Goal: Task Accomplishment & Management: Manage account settings

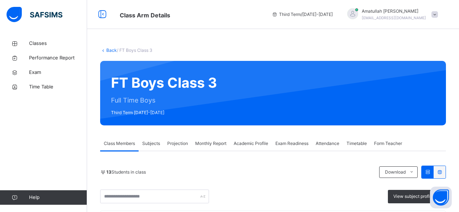
click at [184, 136] on div "Projection" at bounding box center [177, 143] width 28 height 15
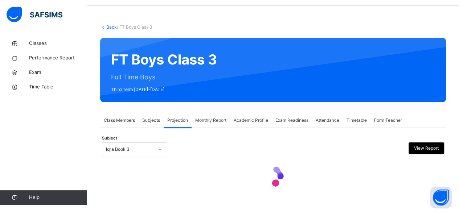
scroll to position [84, 0]
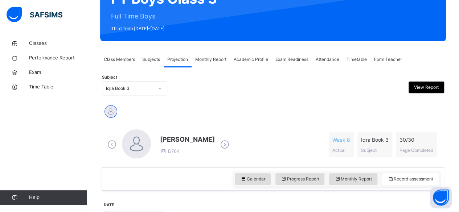
click at [152, 146] on div "Khadijah Doughan D764" at bounding box center [167, 144] width 125 height 31
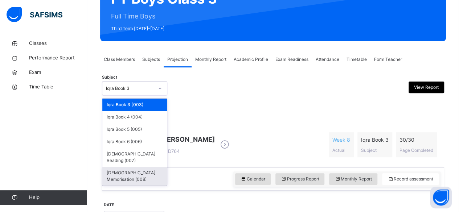
click at [146, 167] on div "Quran Memorisation (008)" at bounding box center [134, 176] width 65 height 19
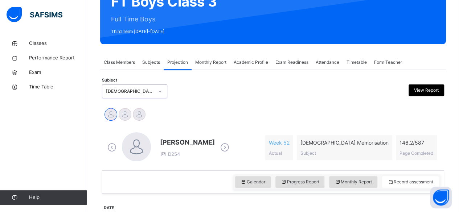
scroll to position [82, 0]
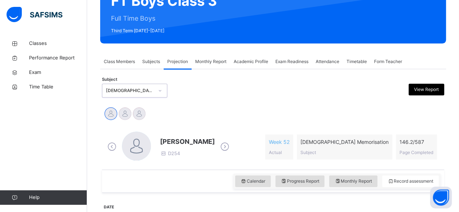
click at [328, 63] on span "Attendance" at bounding box center [327, 61] width 24 height 7
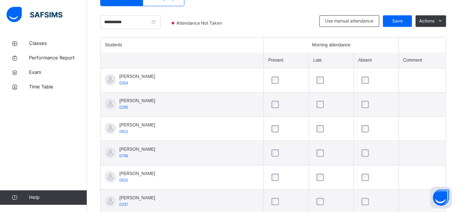
scroll to position [175, 0]
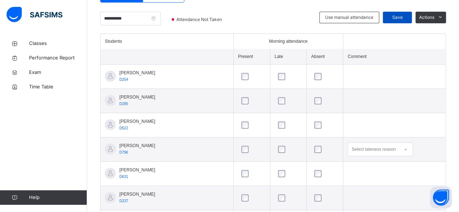
click at [399, 18] on span "Save" at bounding box center [397, 17] width 18 height 7
click at [65, 47] on link "Classes" at bounding box center [43, 43] width 87 height 15
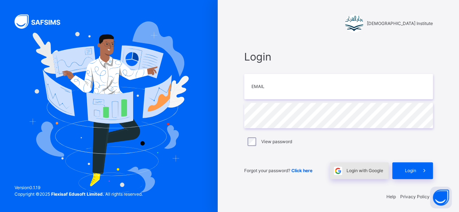
click at [363, 170] on span "Login with Google" at bounding box center [364, 170] width 37 height 7
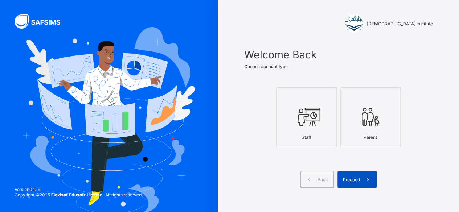
click at [367, 182] on icon at bounding box center [368, 179] width 8 height 7
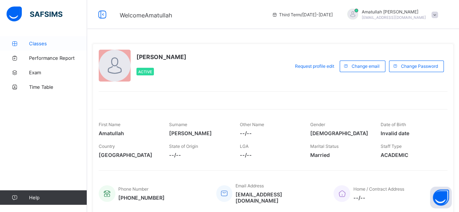
click at [44, 44] on span "Classes" at bounding box center [58, 44] width 58 height 6
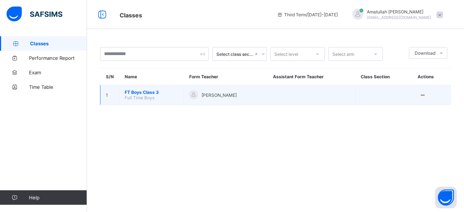
click at [138, 90] on span "FT Boys Class 3" at bounding box center [151, 92] width 53 height 5
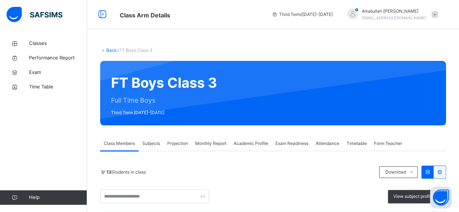
click at [174, 142] on span "Projection" at bounding box center [177, 143] width 21 height 7
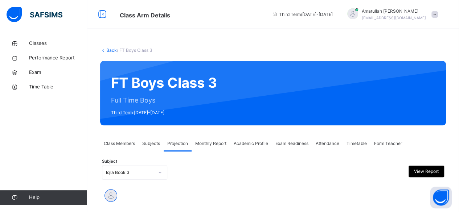
drag, startPoint x: 151, startPoint y: 163, endPoint x: 154, endPoint y: 169, distance: 6.0
click at [154, 169] on div "Subject Iqra Book 3 View Report" at bounding box center [273, 172] width 342 height 21
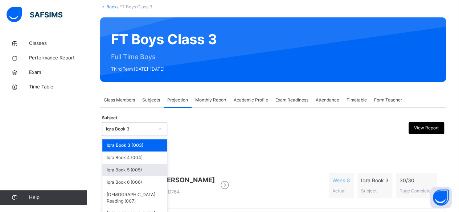
click at [154, 136] on div "option Iqra Book 5 (005) focused, 3 of 6. 6 results available. Use Up and Down …" at bounding box center [134, 129] width 65 height 14
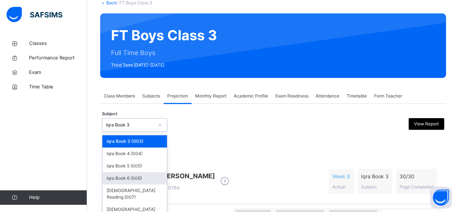
click at [157, 174] on div "Iqra Book 6 (006)" at bounding box center [134, 178] width 65 height 12
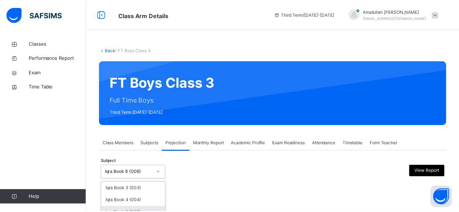
scroll to position [44, 0]
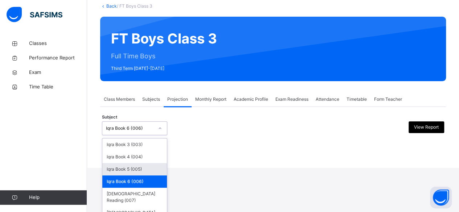
click at [142, 135] on div "option Iqra Book 6 (006), selected. option Iqra Book 5 (005) focused, 3 of 6. 6…" at bounding box center [134, 128] width 65 height 14
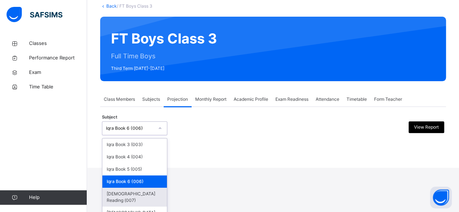
click at [146, 188] on div "[DEMOGRAPHIC_DATA] Reading (007)" at bounding box center [134, 197] width 65 height 19
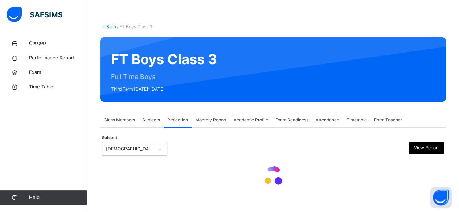
scroll to position [0, 0]
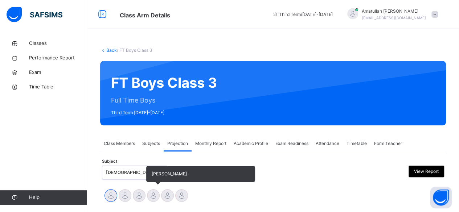
click at [153, 195] on div at bounding box center [153, 195] width 13 height 13
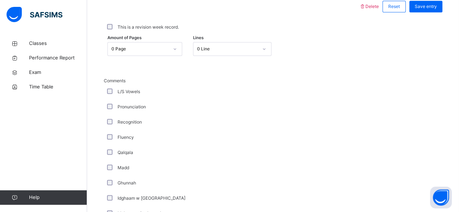
scroll to position [348, 0]
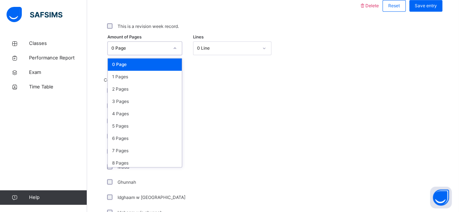
click at [140, 50] on div "0 Page" at bounding box center [139, 48] width 57 height 7
click at [140, 102] on div "3 Pages" at bounding box center [145, 101] width 74 height 12
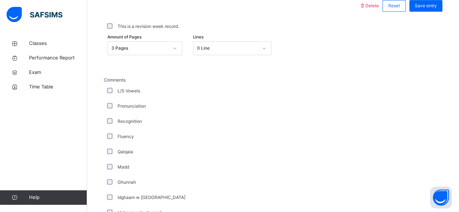
drag, startPoint x: 152, startPoint y: 118, endPoint x: 207, endPoint y: 88, distance: 62.6
click at [207, 88] on div "L/S Vowels" at bounding box center [194, 91] width 178 height 7
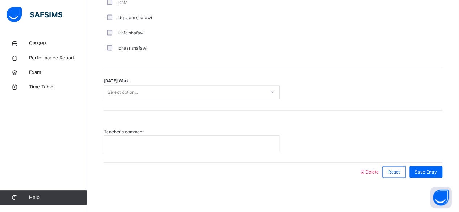
scroll to position [604, 0]
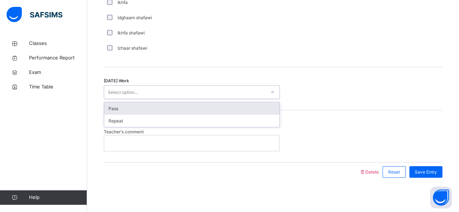
drag, startPoint x: 160, startPoint y: 90, endPoint x: 167, endPoint y: 108, distance: 20.2
click at [167, 99] on div "option Pass focused, 1 of 2. 2 results available. Use Up and Down to choose opt…" at bounding box center [192, 92] width 176 height 14
click at [167, 108] on div "Pass" at bounding box center [191, 108] width 175 height 12
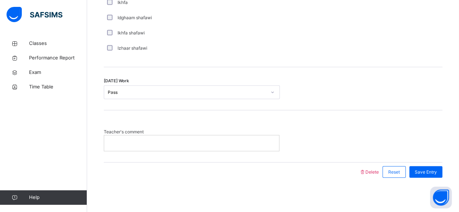
click at [170, 141] on p at bounding box center [191, 143] width 164 height 7
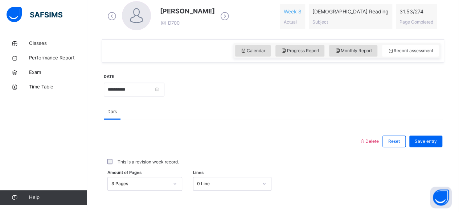
scroll to position [212, 0]
click at [424, 145] on div "Save entry" at bounding box center [425, 142] width 33 height 12
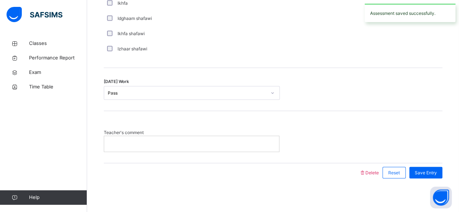
scroll to position [603, 0]
click at [382, 157] on div "Teacher's comment" at bounding box center [273, 137] width 338 height 52
click at [426, 173] on span "Save Entry" at bounding box center [425, 173] width 22 height 7
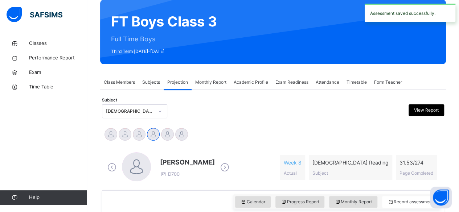
scroll to position [0, 0]
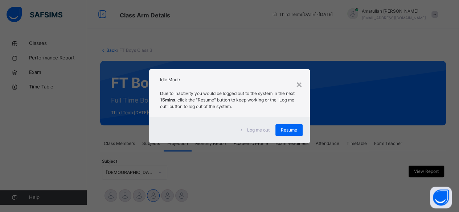
click at [291, 76] on h2 "Idle Mode" at bounding box center [229, 79] width 139 height 7
click at [301, 80] on div "×" at bounding box center [298, 83] width 7 height 15
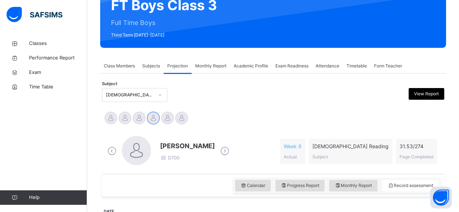
scroll to position [76, 0]
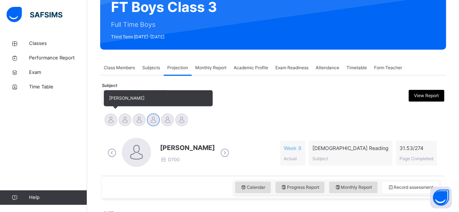
click at [107, 119] on div at bounding box center [110, 119] width 13 height 13
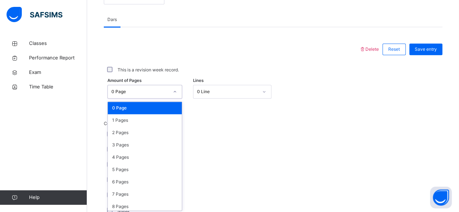
scroll to position [305, 0]
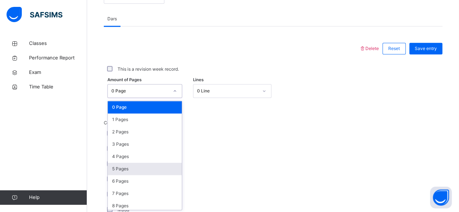
click at [112, 167] on div "5 Pages" at bounding box center [145, 169] width 74 height 12
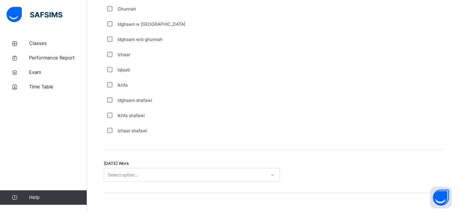
scroll to position [533, 0]
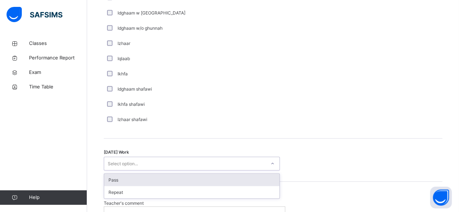
click at [108, 177] on div "Pass" at bounding box center [191, 180] width 175 height 12
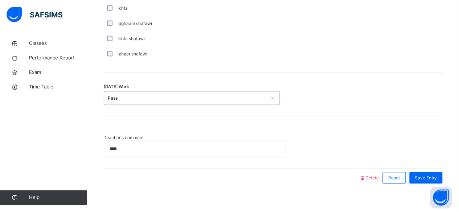
scroll to position [604, 0]
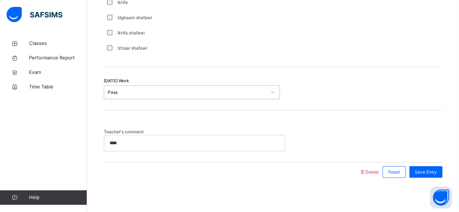
click at [109, 144] on div "****" at bounding box center [194, 142] width 181 height 15
click at [429, 172] on span "Save Entry" at bounding box center [425, 172] width 22 height 7
drag, startPoint x: 429, startPoint y: 172, endPoint x: 170, endPoint y: 141, distance: 261.0
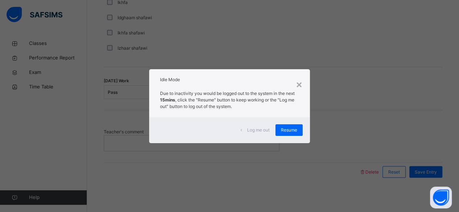
click at [326, 83] on div "× Idle Mode Due to inactivity you would be logged out to the system in the next…" at bounding box center [229, 106] width 459 height 212
click at [297, 87] on div "×" at bounding box center [298, 83] width 7 height 15
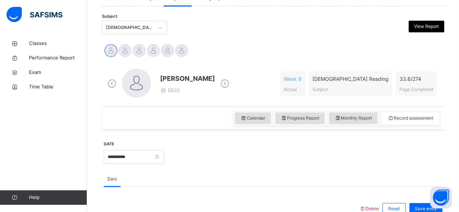
scroll to position [133, 0]
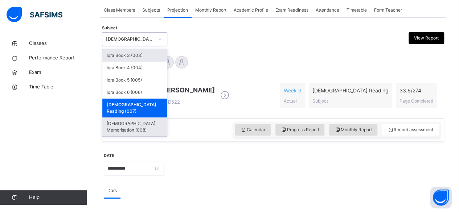
click at [150, 117] on div "[DEMOGRAPHIC_DATA] Memorisation (008)" at bounding box center [134, 126] width 65 height 19
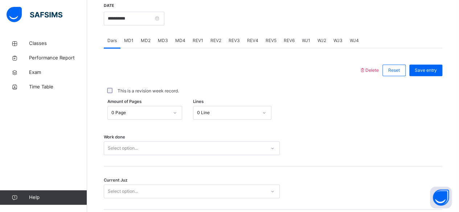
scroll to position [287, 0]
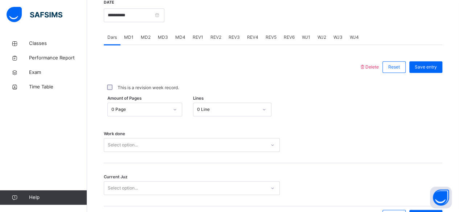
click at [177, 34] on span "MD4" at bounding box center [180, 37] width 10 height 7
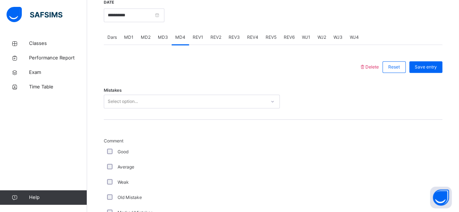
click at [177, 112] on div "Mistakes Select option..." at bounding box center [273, 97] width 338 height 43
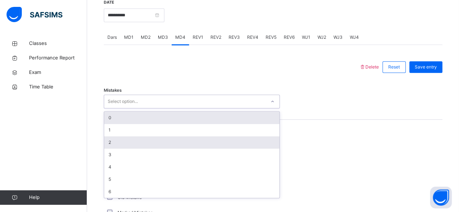
click at [126, 143] on div "2" at bounding box center [191, 142] width 175 height 12
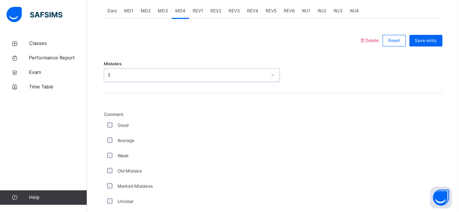
scroll to position [314, 0]
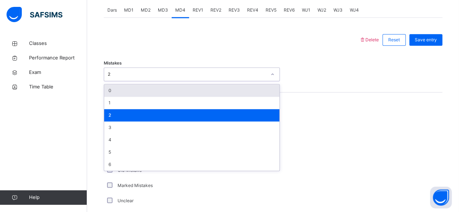
click at [137, 94] on div "0" at bounding box center [191, 90] width 175 height 12
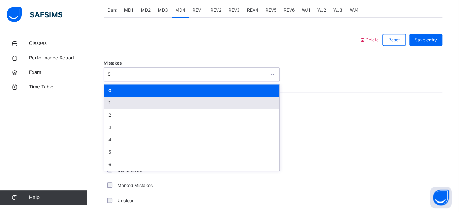
click at [171, 105] on div "1" at bounding box center [191, 103] width 175 height 12
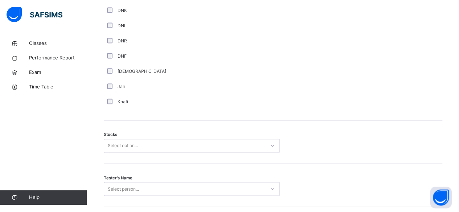
scroll to position [566, 0]
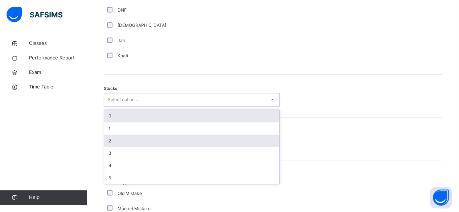
click at [151, 143] on div "2" at bounding box center [191, 140] width 175 height 12
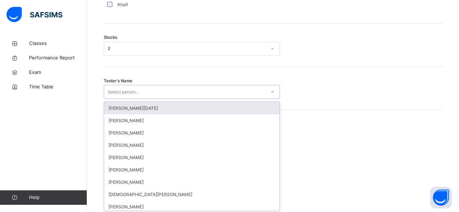
scroll to position [617, 0]
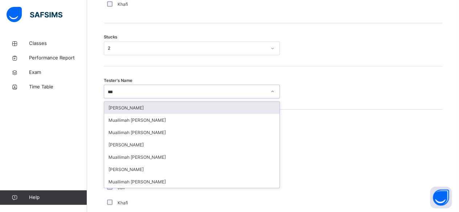
type input "****"
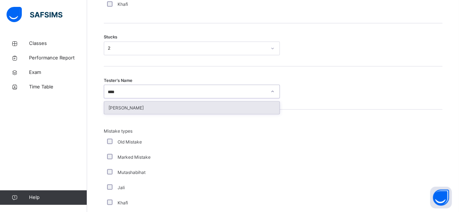
click at [154, 111] on div "IMAZ AHMED MALIK" at bounding box center [191, 108] width 175 height 12
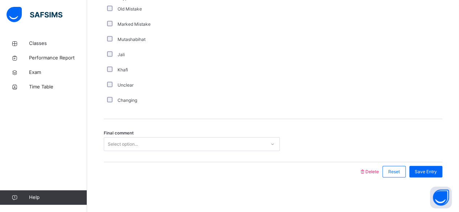
scroll to position [750, 0]
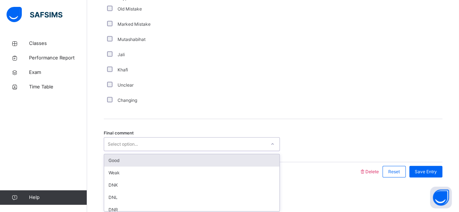
click at [220, 163] on div "Good" at bounding box center [191, 160] width 175 height 12
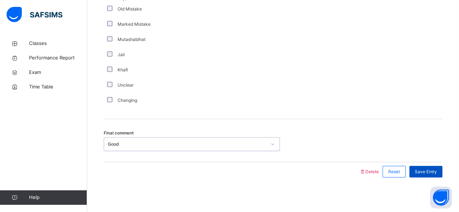
click at [436, 170] on span "Save Entry" at bounding box center [425, 172] width 22 height 7
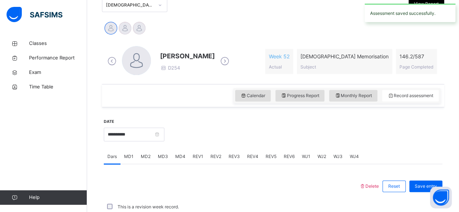
scroll to position [331, 0]
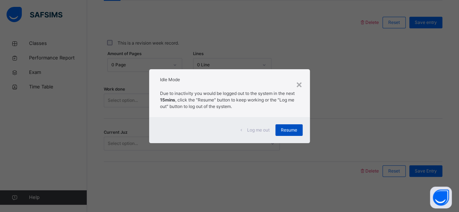
click at [285, 128] on span "Resume" at bounding box center [289, 130] width 16 height 7
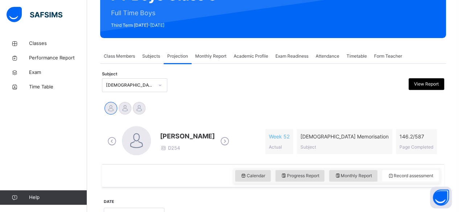
scroll to position [87, 0]
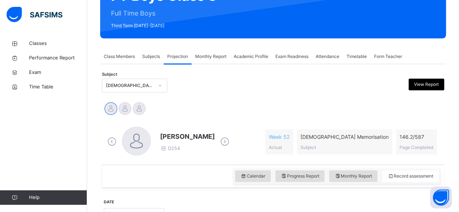
click at [158, 83] on icon at bounding box center [160, 85] width 4 height 7
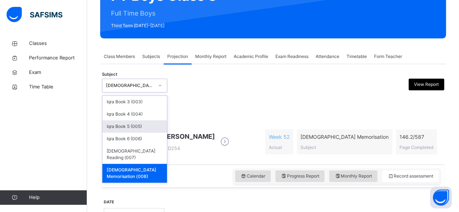
click at [112, 123] on div "Iqra Book 5 (005)" at bounding box center [134, 126] width 65 height 12
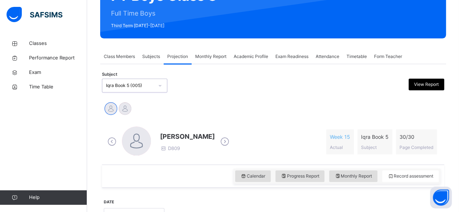
click at [231, 142] on icon at bounding box center [224, 141] width 13 height 11
drag, startPoint x: 164, startPoint y: 134, endPoint x: 154, endPoint y: 133, distance: 10.3
click at [153, 133] on div "Mohammed Zufar Khan D725" at bounding box center [196, 142] width 182 height 31
click at [161, 133] on span "[PERSON_NAME] [PERSON_NAME]" at bounding box center [215, 137] width 111 height 10
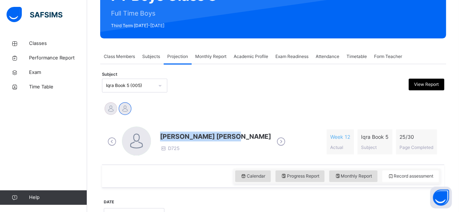
drag, startPoint x: 161, startPoint y: 134, endPoint x: 227, endPoint y: 132, distance: 66.4
click at [227, 132] on span "[PERSON_NAME] [PERSON_NAME]" at bounding box center [215, 137] width 111 height 10
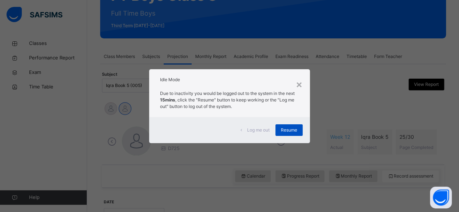
click at [288, 130] on span "Resume" at bounding box center [289, 130] width 16 height 7
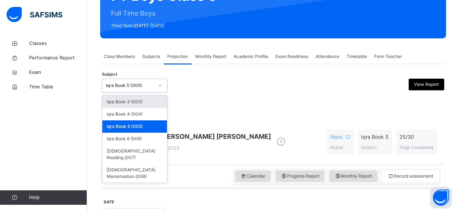
click at [156, 82] on div at bounding box center [160, 86] width 12 height 12
click at [144, 98] on div "Iqra Book 3 (003)" at bounding box center [134, 102] width 65 height 12
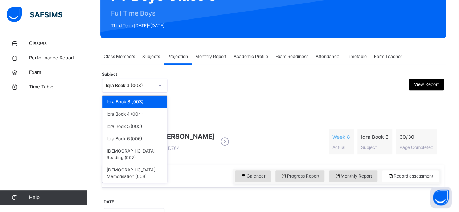
click at [129, 100] on div "Iqra Book 3 (003)" at bounding box center [134, 102] width 65 height 12
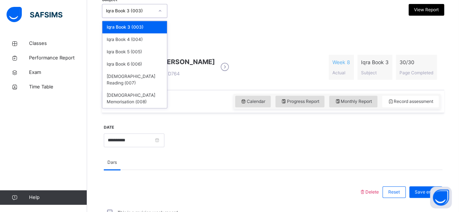
scroll to position [160, 0]
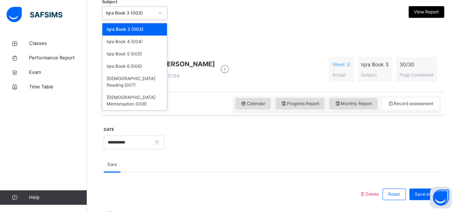
click at [124, 23] on div "Iqra Book 3 (003)" at bounding box center [134, 29] width 65 height 12
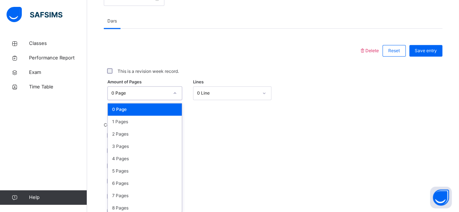
scroll to position [305, 0]
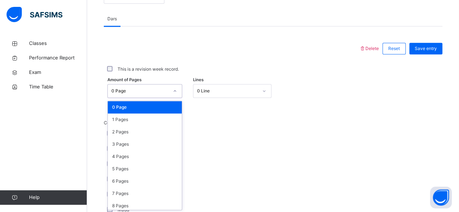
click at [157, 98] on div "option 0 Page focused, 1 of 31. 31 results available. Use Up and Down to choose…" at bounding box center [144, 91] width 75 height 14
click at [170, 134] on div "2 Pages" at bounding box center [145, 132] width 74 height 12
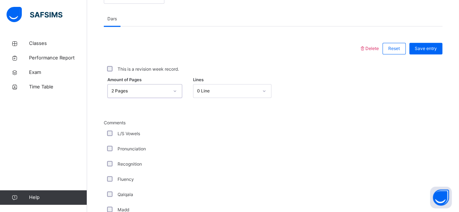
click at [112, 92] on div "2 Pages" at bounding box center [139, 91] width 57 height 7
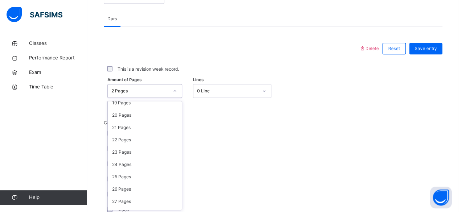
scroll to position [273, 0]
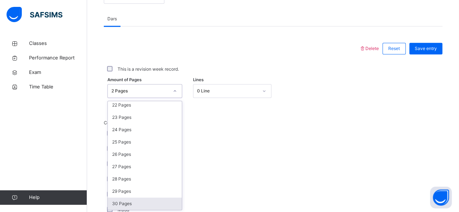
click at [123, 204] on div "30 Pages" at bounding box center [145, 204] width 74 height 12
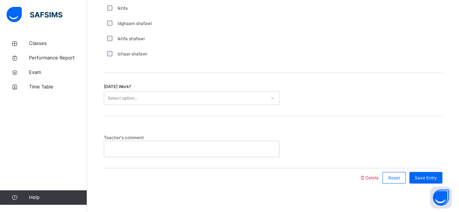
scroll to position [601, 0]
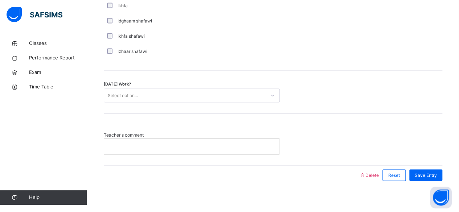
click at [136, 85] on div "Today's Work? Select option..." at bounding box center [273, 91] width 338 height 43
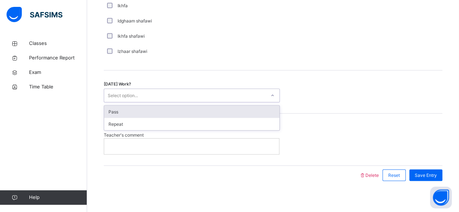
click at [141, 90] on div "Select option..." at bounding box center [184, 95] width 161 height 11
click at [152, 111] on div "Pass" at bounding box center [191, 111] width 175 height 12
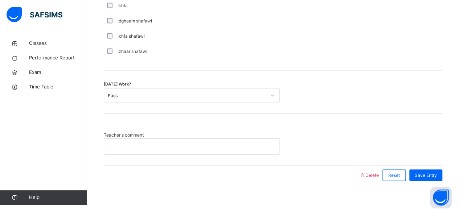
click at [160, 147] on p at bounding box center [191, 146] width 164 height 7
click at [419, 170] on div "Save Entry" at bounding box center [425, 175] width 33 height 12
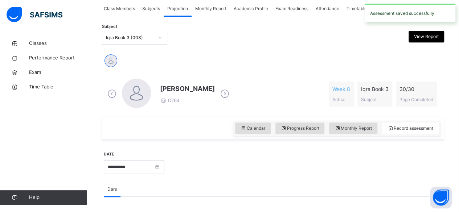
scroll to position [0, 0]
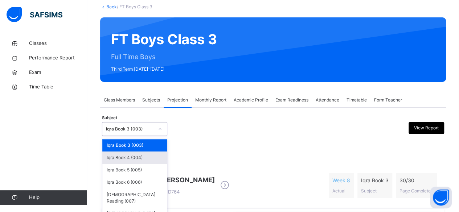
click at [149, 136] on div "option Iqra Book 3 (003), selected. option Iqra Book 4 (004) focused, 2 of 6. 6…" at bounding box center [134, 129] width 65 height 14
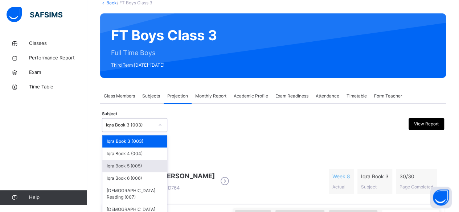
click at [149, 169] on div "Iqra Book 5 (005)" at bounding box center [134, 166] width 65 height 12
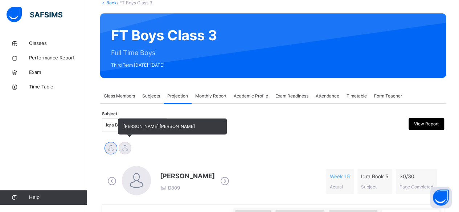
click at [124, 147] on div at bounding box center [125, 148] width 13 height 13
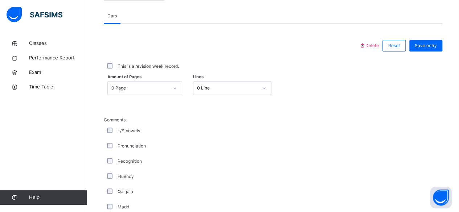
scroll to position [308, 0]
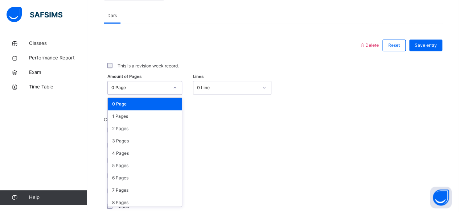
click at [174, 83] on div at bounding box center [175, 88] width 12 height 12
click at [165, 128] on div "2 Pages" at bounding box center [145, 129] width 74 height 12
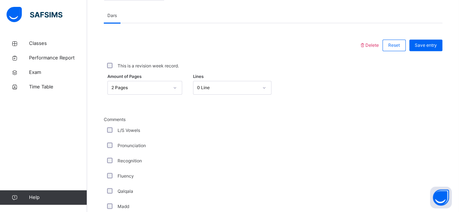
click at [113, 171] on div "Fluency" at bounding box center [194, 176] width 181 height 15
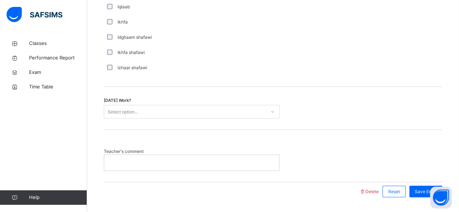
scroll to position [604, 0]
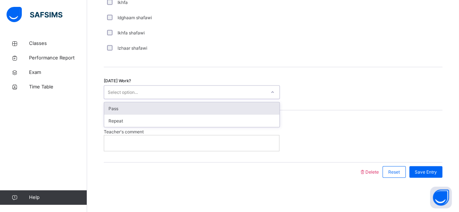
click at [130, 90] on div "Select option..." at bounding box center [123, 92] width 30 height 14
click at [122, 103] on div "Pass" at bounding box center [191, 108] width 175 height 12
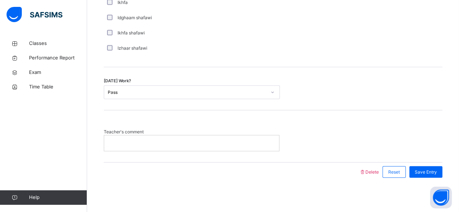
click at [121, 141] on p at bounding box center [191, 143] width 164 height 7
click at [423, 169] on span "Save Entry" at bounding box center [425, 172] width 22 height 7
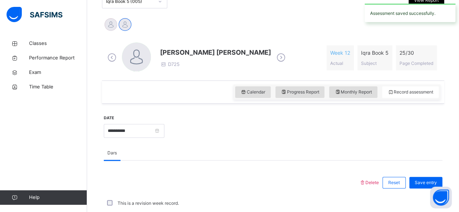
scroll to position [169, 0]
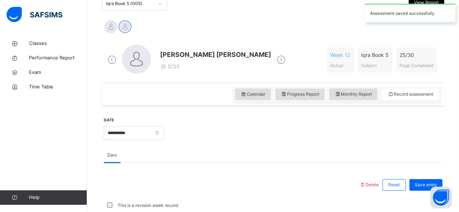
click at [370, 98] on div "Monthly Report" at bounding box center [353, 94] width 48 height 12
select select "****"
select select "*"
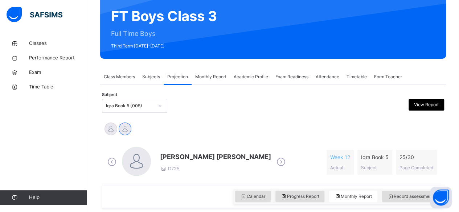
scroll to position [67, 0]
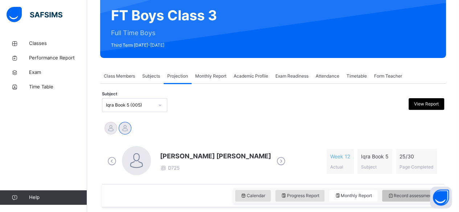
click at [412, 190] on div "Record assessment" at bounding box center [410, 196] width 57 height 12
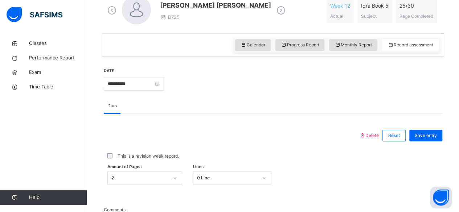
scroll to position [227, 0]
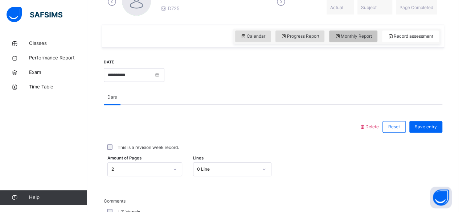
click at [351, 33] on span "Monthly Report" at bounding box center [352, 36] width 37 height 7
select select "****"
select select "*"
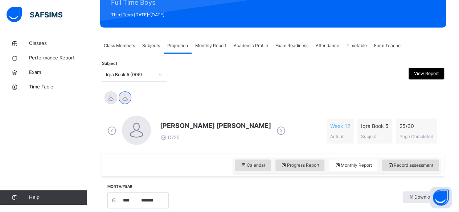
scroll to position [96, 0]
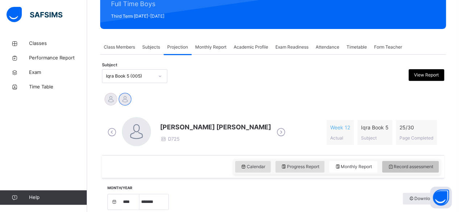
click at [401, 162] on div "Record assessment" at bounding box center [410, 167] width 57 height 12
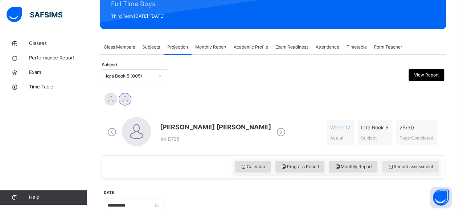
click at [401, 162] on div "Record assessment" at bounding box center [410, 167] width 57 height 12
click at [232, 99] on div "MAISARA RUHANA Mohammed Zufar Khan" at bounding box center [273, 100] width 338 height 16
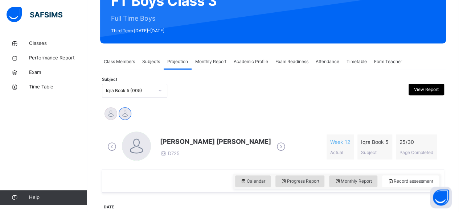
scroll to position [67, 0]
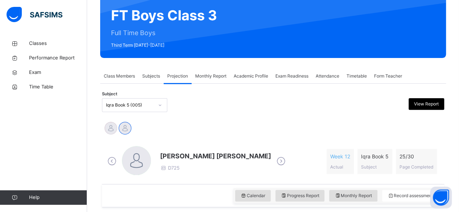
click at [120, 109] on div "Iqra Book 5 (005)" at bounding box center [127, 105] width 51 height 11
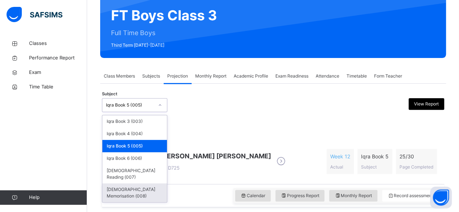
click at [119, 186] on div "[DEMOGRAPHIC_DATA] Memorisation (008)" at bounding box center [134, 192] width 65 height 19
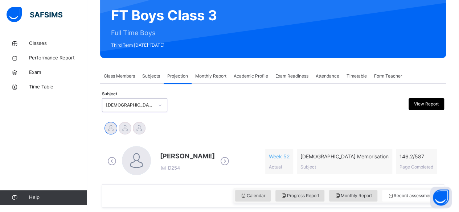
click at [229, 158] on icon at bounding box center [224, 161] width 13 height 11
click at [229, 158] on div "Abubakr Adem Ali D254 Week 52 Actual Quran Memorisation Subject 146.2 / 587 Pag…" at bounding box center [272, 161] width 335 height 31
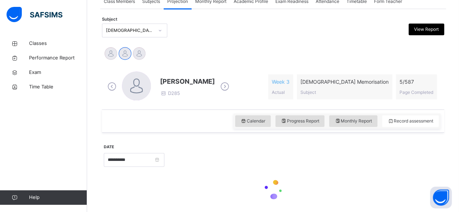
scroll to position [167, 0]
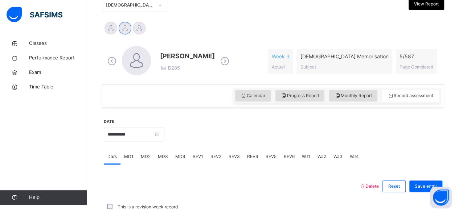
click at [181, 154] on span "MD4" at bounding box center [180, 156] width 10 height 7
click at [227, 190] on div at bounding box center [231, 186] width 248 height 19
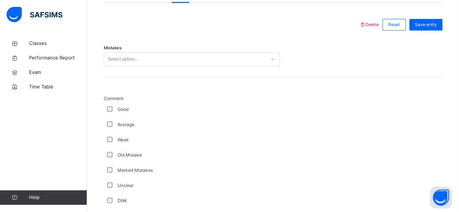
scroll to position [336, 0]
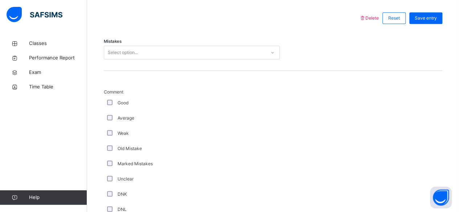
click at [229, 64] on div "Mistakes Select option..." at bounding box center [273, 49] width 338 height 43
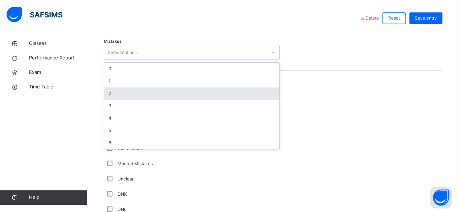
click at [113, 88] on div "2" at bounding box center [191, 93] width 175 height 12
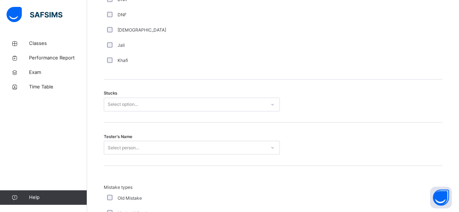
scroll to position [563, 0]
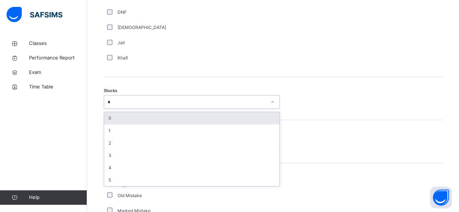
type input "*"
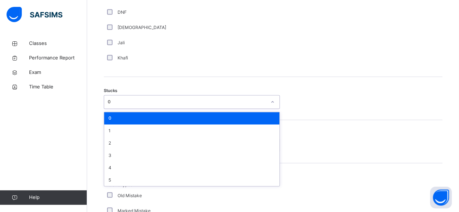
click at [335, 138] on div "Tester's Name Select person..." at bounding box center [273, 145] width 338 height 14
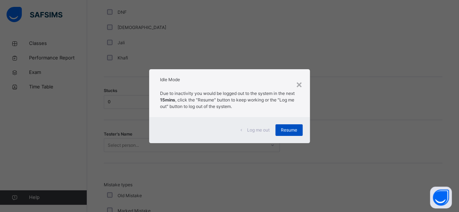
click at [295, 134] on div "Resume" at bounding box center [288, 130] width 27 height 12
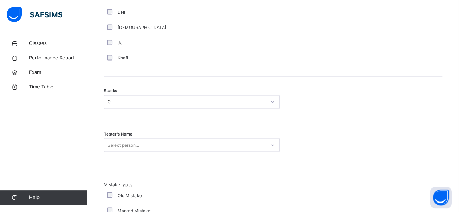
click at [298, 130] on div "Tester's Name Select person..." at bounding box center [273, 141] width 338 height 43
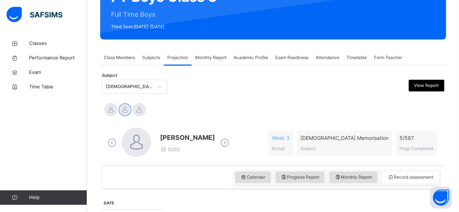
scroll to position [85, 0]
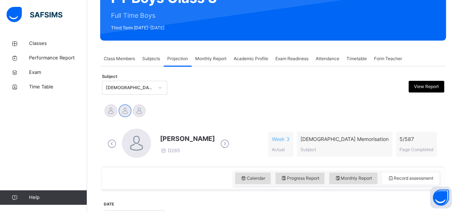
click at [134, 95] on div "Subject Quran Memorisation (008) View Report" at bounding box center [273, 87] width 342 height 21
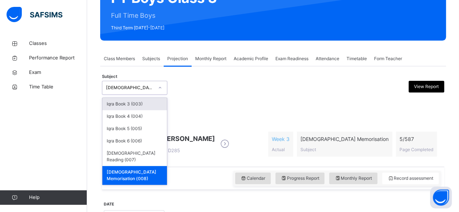
click at [139, 88] on div "[DEMOGRAPHIC_DATA] Memorisation (008)" at bounding box center [130, 87] width 48 height 7
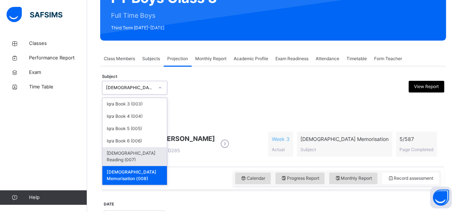
click at [160, 152] on div "[DEMOGRAPHIC_DATA] Reading (007)" at bounding box center [134, 156] width 65 height 19
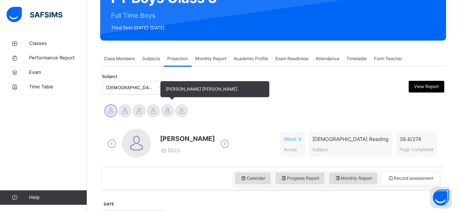
click at [168, 108] on div at bounding box center [167, 110] width 13 height 13
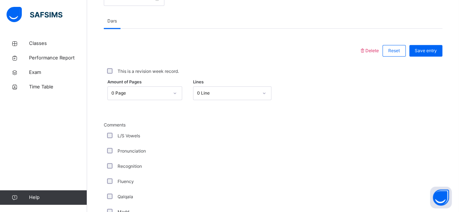
scroll to position [303, 0]
click at [158, 99] on div "Amount of Pages 0 Page Lines 0 Line" at bounding box center [273, 92] width 338 height 21
click at [158, 92] on div "0 Page" at bounding box center [139, 93] width 57 height 7
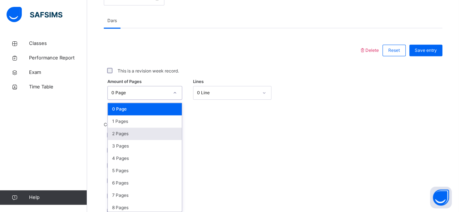
click at [165, 133] on div "2 Pages" at bounding box center [145, 134] width 74 height 12
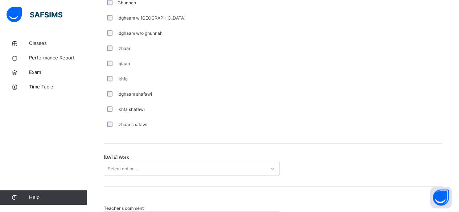
scroll to position [604, 0]
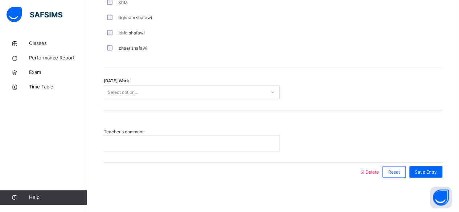
click at [226, 84] on div "Today's Work Select option..." at bounding box center [273, 88] width 338 height 43
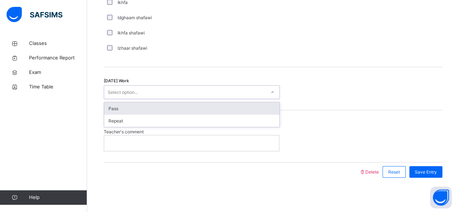
click at [228, 87] on div "Select option..." at bounding box center [184, 92] width 161 height 11
click at [228, 112] on div "Pass" at bounding box center [191, 108] width 175 height 12
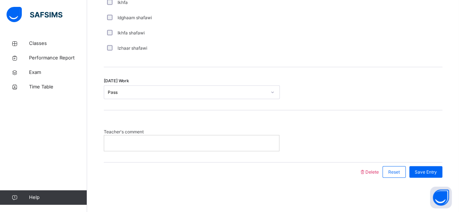
click at [229, 141] on p at bounding box center [191, 143] width 164 height 7
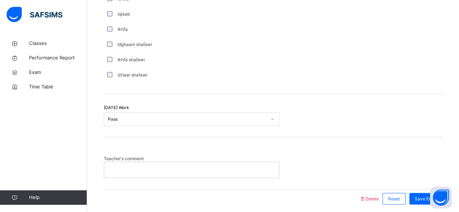
scroll to position [577, 0]
click at [423, 199] on span "Save Entry" at bounding box center [425, 199] width 22 height 7
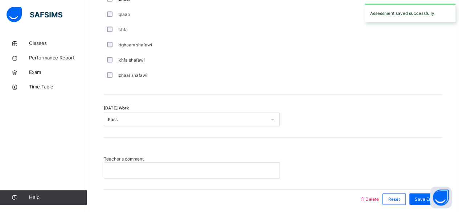
click at [272, 175] on div at bounding box center [191, 169] width 175 height 15
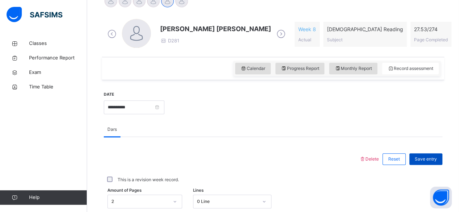
scroll to position [194, 0]
click at [431, 154] on div "Save entry" at bounding box center [425, 160] width 33 height 12
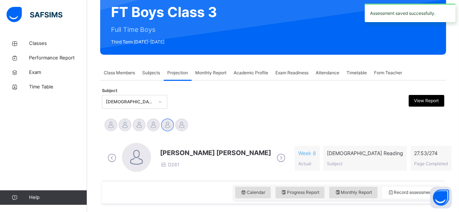
scroll to position [65, 0]
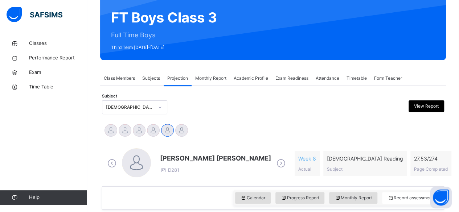
click at [295, 77] on span "Exam Readiness" at bounding box center [291, 78] width 33 height 7
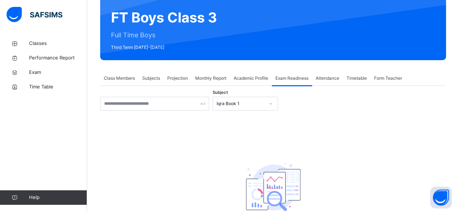
click at [272, 102] on icon at bounding box center [270, 103] width 4 height 7
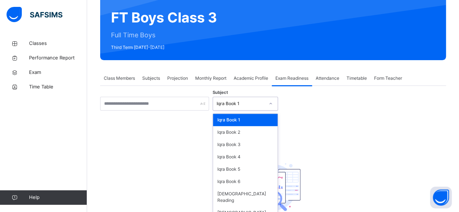
scroll to position [69, 0]
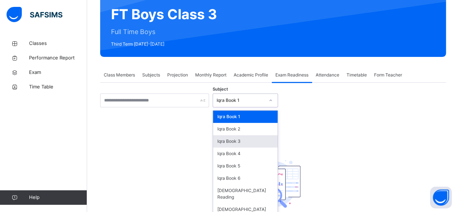
click at [257, 142] on div "Iqra Book 3" at bounding box center [245, 141] width 65 height 12
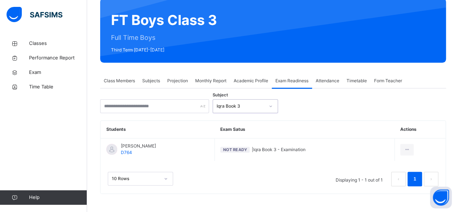
scroll to position [62, 0]
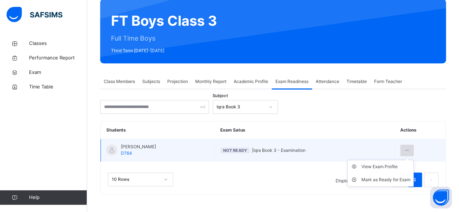
click at [410, 149] on icon at bounding box center [406, 150] width 6 height 7
click at [396, 179] on div "Mark as Ready for Exam" at bounding box center [385, 179] width 49 height 7
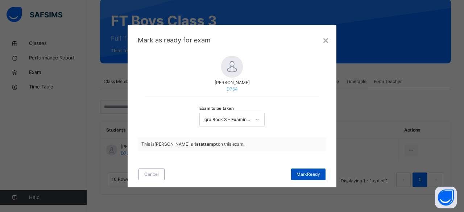
click at [306, 172] on span "Mark Ready" at bounding box center [309, 174] width 24 height 7
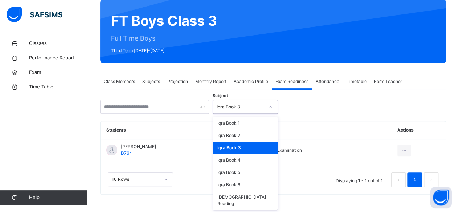
click at [270, 108] on icon at bounding box center [270, 106] width 4 height 7
click at [252, 174] on div "Iqra Book 5" at bounding box center [245, 172] width 65 height 12
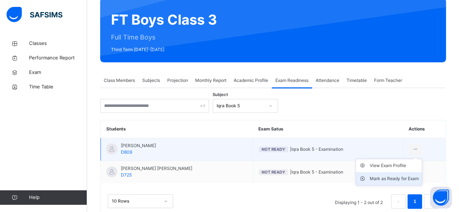
click at [401, 179] on div "Mark as Ready for Exam" at bounding box center [393, 178] width 49 height 7
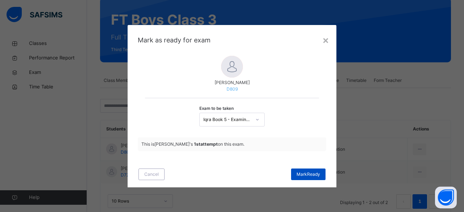
click at [317, 173] on span "Mark Ready" at bounding box center [309, 174] width 24 height 7
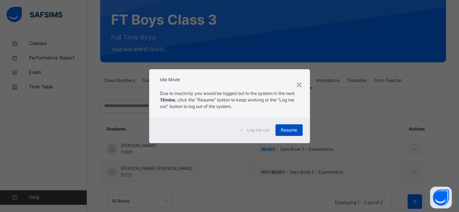
click at [290, 127] on span "Resume" at bounding box center [289, 130] width 16 height 7
click at [291, 141] on div "Log me out Resume" at bounding box center [229, 130] width 161 height 26
click at [288, 132] on span "Resume" at bounding box center [289, 130] width 16 height 7
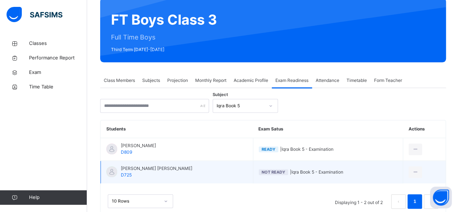
click at [261, 172] on span "Not Ready" at bounding box center [273, 172] width 24 height 5
click at [261, 171] on span "Not Ready" at bounding box center [273, 172] width 24 height 5
click at [417, 173] on icon at bounding box center [415, 172] width 6 height 7
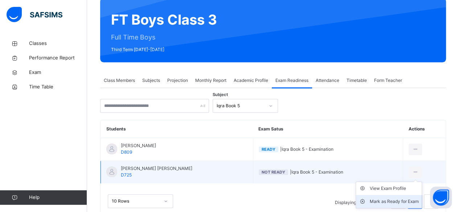
click at [393, 200] on div "Mark as Ready for Exam" at bounding box center [393, 201] width 49 height 7
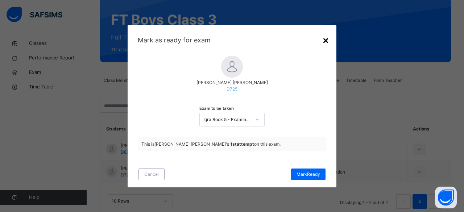
click at [326, 42] on div "×" at bounding box center [325, 39] width 7 height 15
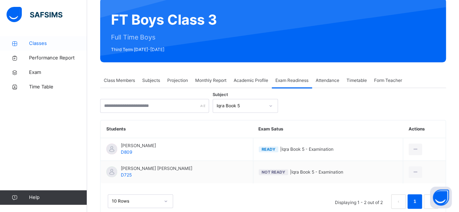
click at [46, 39] on link "Classes" at bounding box center [43, 43] width 87 height 15
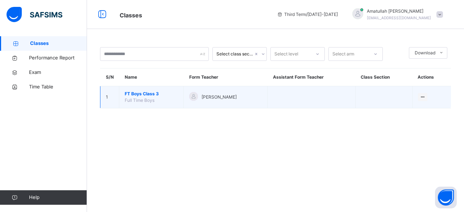
click at [151, 91] on span "FT Boys Class 3" at bounding box center [151, 94] width 53 height 7
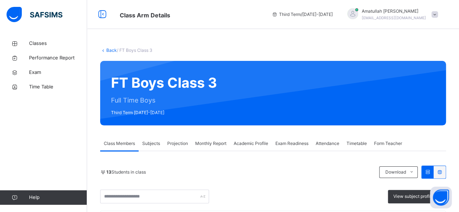
click at [180, 140] on div "Projection" at bounding box center [177, 143] width 28 height 15
click at [179, 141] on span "Projection" at bounding box center [177, 143] width 21 height 7
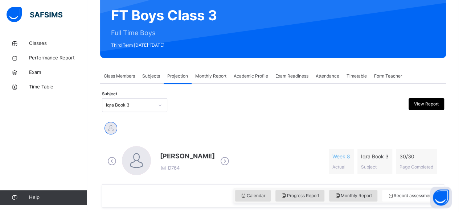
scroll to position [71, 0]
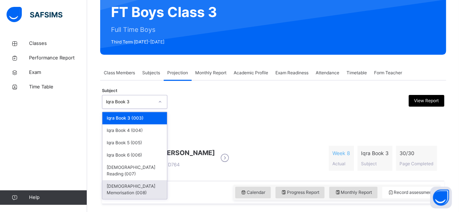
click at [152, 183] on div "[DEMOGRAPHIC_DATA] Memorisation (008)" at bounding box center [134, 189] width 65 height 19
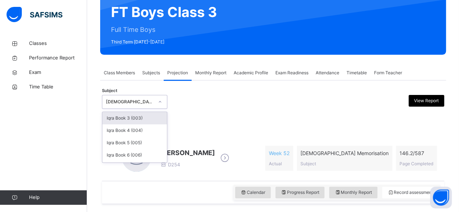
click at [150, 124] on div "Iqra Book 3 (003)" at bounding box center [134, 118] width 65 height 12
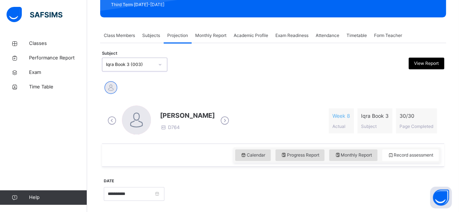
scroll to position [107, 0]
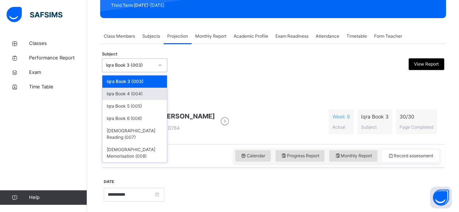
click at [148, 95] on div "Iqra Book 4 (004)" at bounding box center [134, 94] width 65 height 12
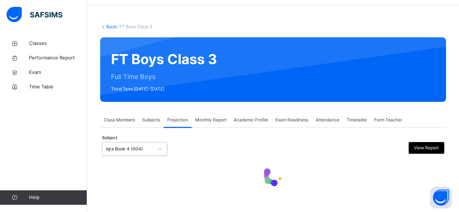
click at [139, 125] on div "Subjects" at bounding box center [150, 120] width 25 height 15
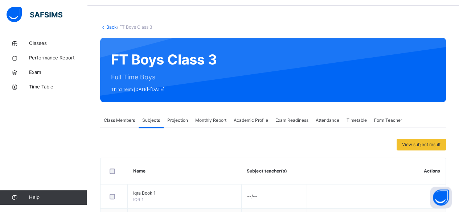
click at [215, 120] on span "Monthly Report" at bounding box center [210, 120] width 31 height 7
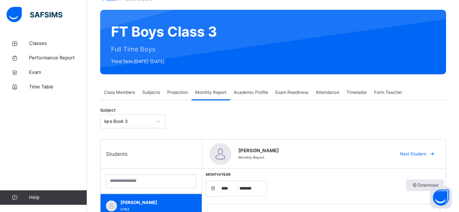
scroll to position [50, 0]
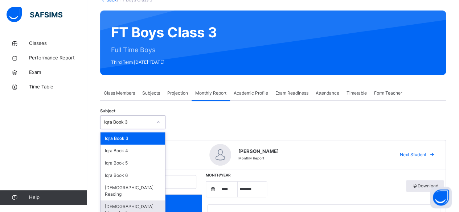
click at [142, 203] on div "[DEMOGRAPHIC_DATA] Memorisation" at bounding box center [132, 209] width 65 height 19
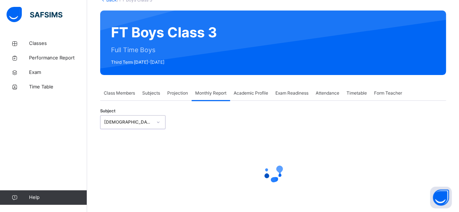
select select "****"
select select "*"
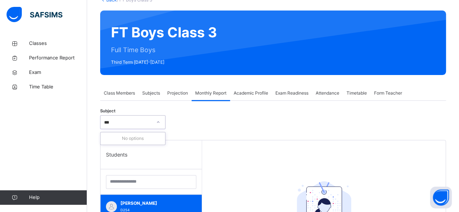
type input "***"
click at [167, 202] on span "[PERSON_NAME]" at bounding box center [152, 203] width 65 height 7
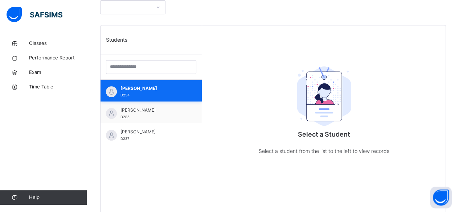
scroll to position [175, 0]
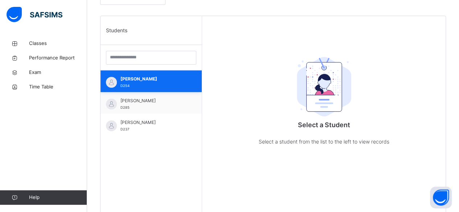
click at [170, 80] on span "[PERSON_NAME]" at bounding box center [152, 79] width 65 height 7
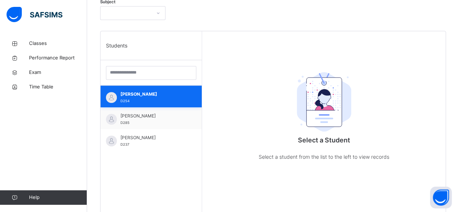
scroll to position [157, 0]
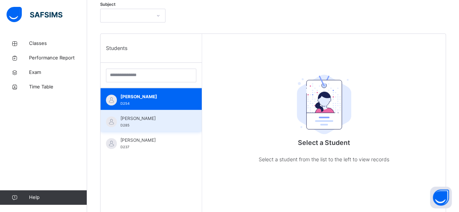
click at [177, 111] on div "Ahmed Selami D285" at bounding box center [150, 121] width 101 height 22
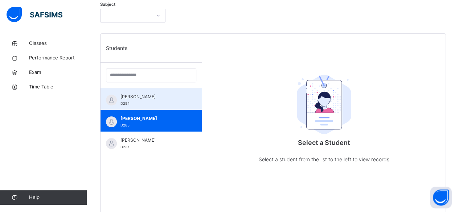
click at [179, 101] on div "Abubakr Adem Ali D254" at bounding box center [152, 100] width 65 height 13
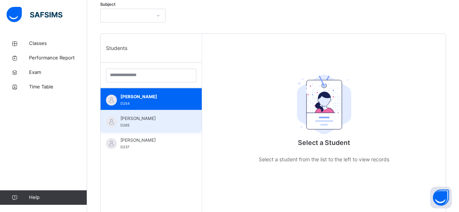
click at [161, 113] on div "Ahmed Selami D285" at bounding box center [150, 121] width 101 height 22
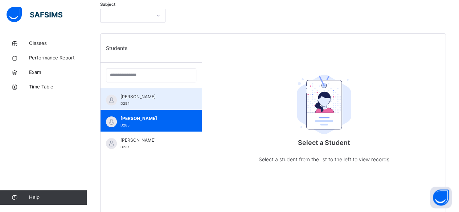
click at [181, 104] on div "Abubakr Adem Ali D254" at bounding box center [150, 99] width 101 height 22
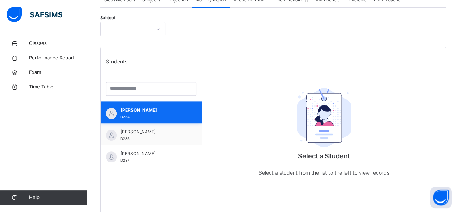
scroll to position [142, 0]
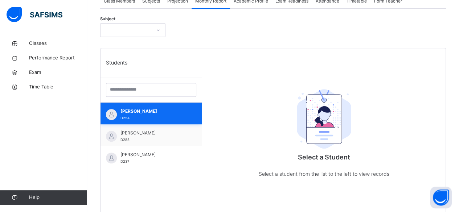
click at [171, 115] on div "Abubakr Adem Ali D254" at bounding box center [152, 114] width 65 height 13
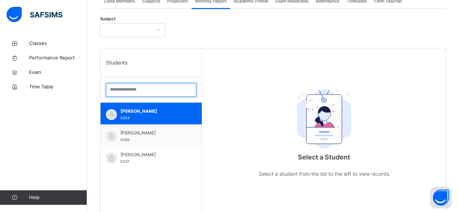
click at [179, 89] on input "search" at bounding box center [151, 90] width 90 height 14
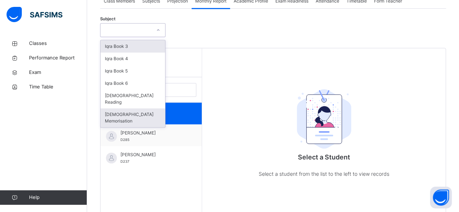
click at [133, 109] on div "[DEMOGRAPHIC_DATA] Memorisation" at bounding box center [132, 117] width 65 height 19
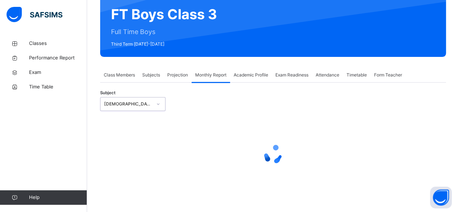
select select "****"
select select "*"
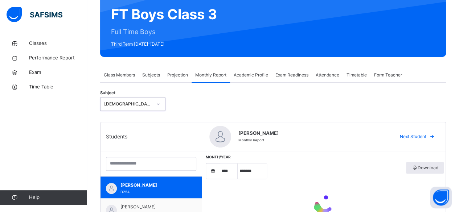
scroll to position [142, 0]
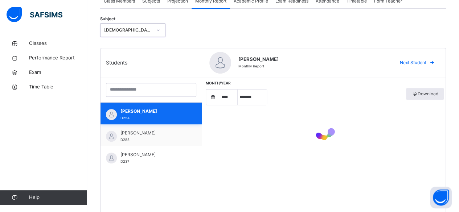
click at [133, 118] on div "Abubakr Adem Ali D254" at bounding box center [152, 114] width 65 height 13
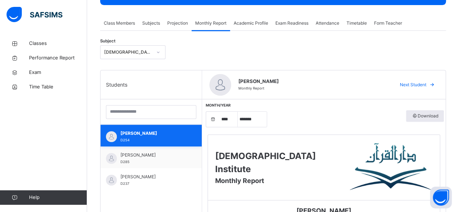
scroll to position [101, 0]
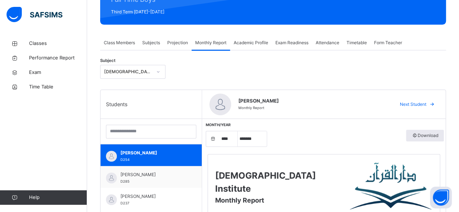
click at [174, 46] on div "Projection" at bounding box center [177, 43] width 28 height 15
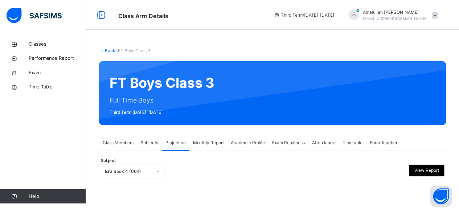
scroll to position [44, 0]
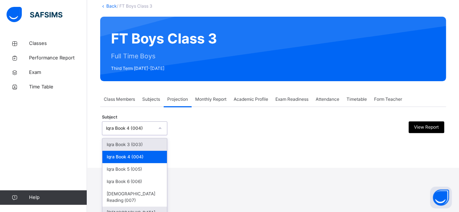
click at [147, 208] on div "[DEMOGRAPHIC_DATA] Memorisation (008)" at bounding box center [134, 216] width 65 height 19
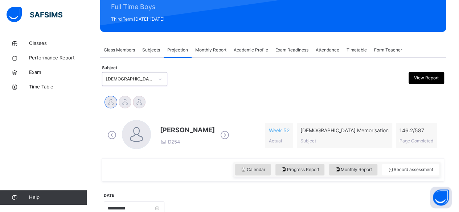
scroll to position [112, 0]
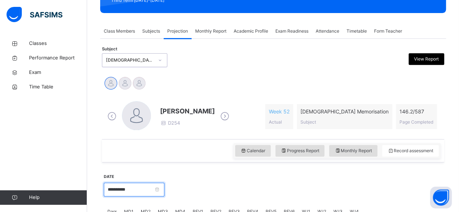
click at [157, 195] on input "**********" at bounding box center [134, 190] width 61 height 14
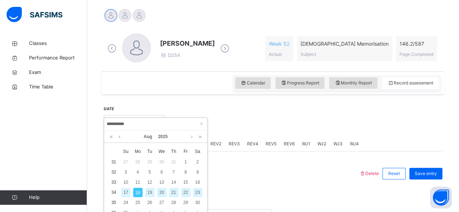
scroll to position [186, 0]
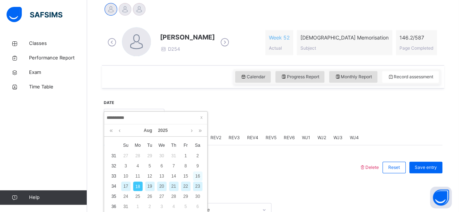
click at [200, 176] on div "16" at bounding box center [197, 175] width 9 height 9
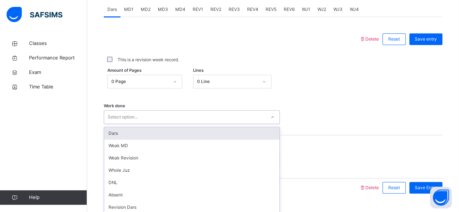
scroll to position [331, 0]
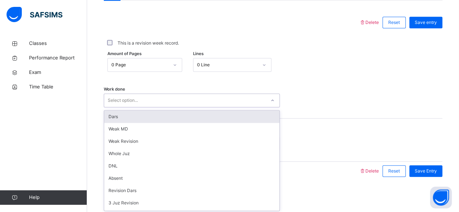
click at [230, 112] on div "Dars" at bounding box center [191, 117] width 175 height 12
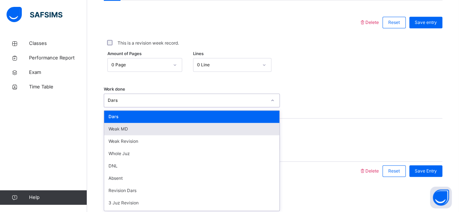
click at [222, 131] on div "Weak MD" at bounding box center [191, 129] width 175 height 12
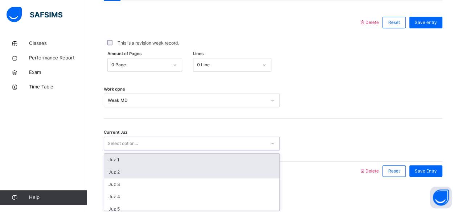
click at [195, 174] on div "Juz 2" at bounding box center [191, 172] width 175 height 12
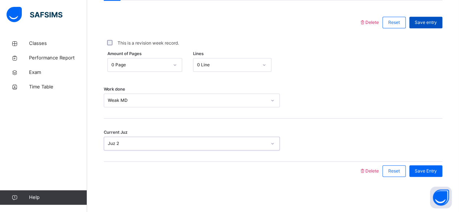
click at [436, 19] on span "Save entry" at bounding box center [425, 22] width 22 height 7
click at [428, 22] on span "Save entry" at bounding box center [425, 22] width 22 height 7
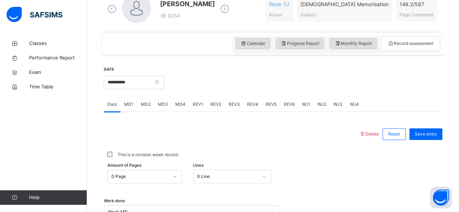
scroll to position [220, 0]
click at [192, 105] on span "REV1" at bounding box center [197, 104] width 11 height 7
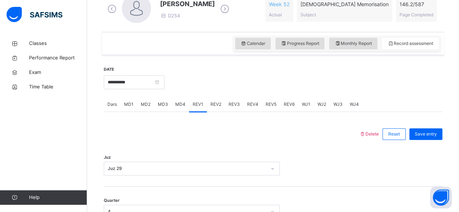
click at [212, 110] on div "REV2" at bounding box center [216, 104] width 18 height 15
click at [228, 109] on div "REV3" at bounding box center [234, 104] width 18 height 15
click at [181, 109] on div "MD4" at bounding box center [179, 104] width 17 height 15
click at [229, 111] on div "REV3" at bounding box center [234, 104] width 18 height 15
click at [212, 106] on span "REV2" at bounding box center [215, 104] width 11 height 7
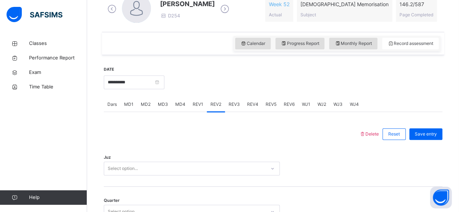
click at [204, 102] on div "REV1" at bounding box center [198, 104] width 18 height 15
click at [217, 105] on span "REV2" at bounding box center [215, 104] width 11 height 7
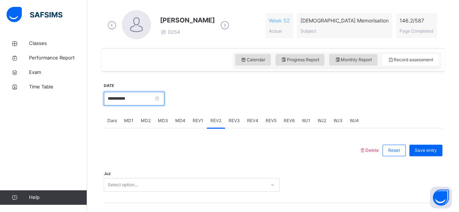
click at [149, 96] on input "**********" at bounding box center [134, 99] width 61 height 14
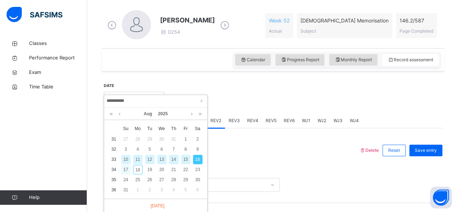
click at [124, 171] on div "17" at bounding box center [125, 169] width 9 height 9
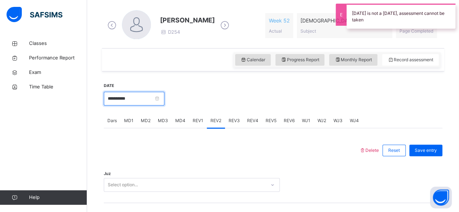
click at [153, 96] on input "**********" at bounding box center [134, 99] width 61 height 14
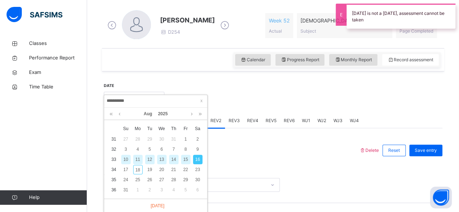
click at [185, 160] on div "15" at bounding box center [185, 159] width 9 height 9
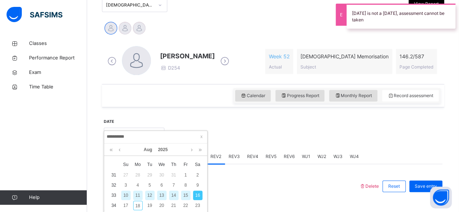
type input "**********"
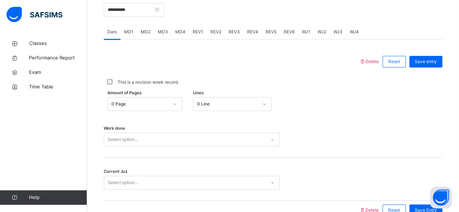
scroll to position [293, 0]
click at [210, 34] on div "REV2" at bounding box center [216, 31] width 18 height 15
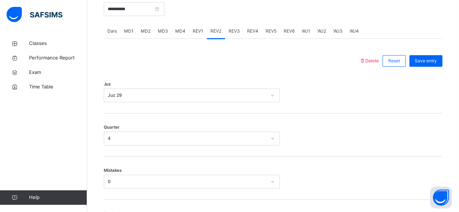
click at [184, 35] on div "MD4" at bounding box center [179, 31] width 17 height 15
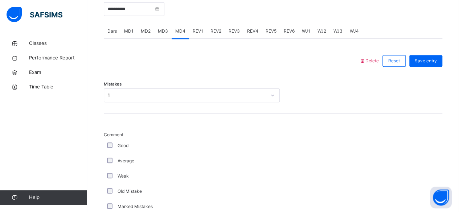
click at [165, 36] on div "MD3" at bounding box center [162, 31] width 17 height 15
click at [199, 34] on div "REV1" at bounding box center [198, 31] width 18 height 15
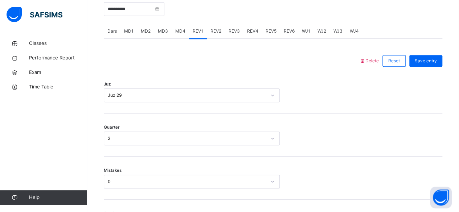
click at [212, 35] on div "REV2" at bounding box center [216, 31] width 18 height 15
click at [180, 33] on span "MD4" at bounding box center [180, 31] width 10 height 7
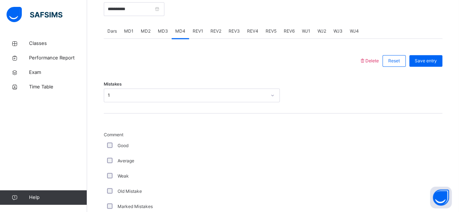
click at [147, 33] on span "MD2" at bounding box center [146, 31] width 10 height 7
click at [170, 37] on div "MD3" at bounding box center [162, 31] width 17 height 15
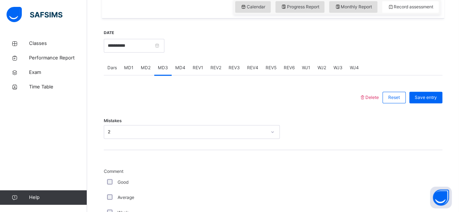
scroll to position [256, 0]
click at [163, 46] on input "**********" at bounding box center [134, 46] width 61 height 14
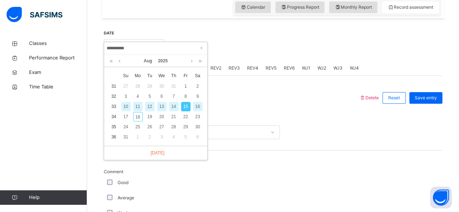
click at [223, 97] on div at bounding box center [231, 97] width 248 height 19
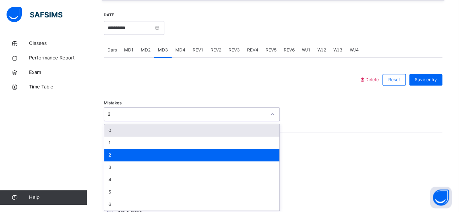
scroll to position [275, 0]
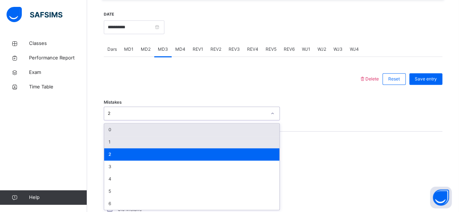
click at [156, 142] on div "1" at bounding box center [191, 142] width 175 height 12
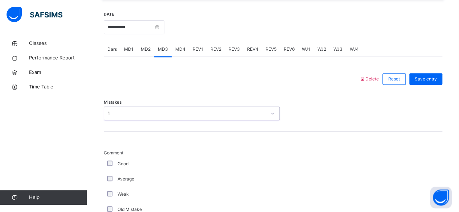
click at [142, 55] on div "MD2" at bounding box center [145, 49] width 17 height 15
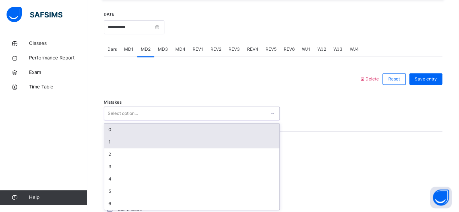
click at [125, 142] on div "1" at bounding box center [191, 142] width 175 height 12
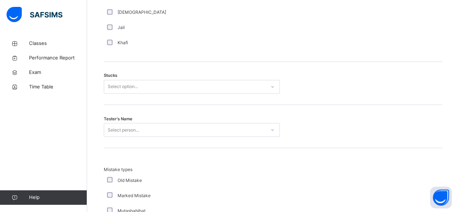
scroll to position [579, 0]
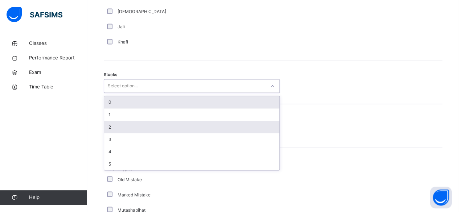
click at [141, 128] on div "2" at bounding box center [191, 127] width 175 height 12
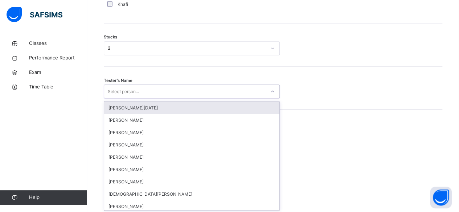
scroll to position [617, 0]
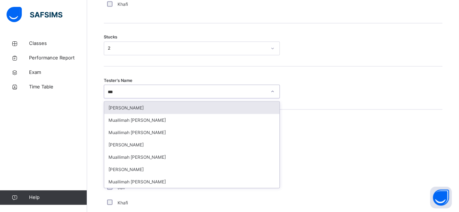
type input "****"
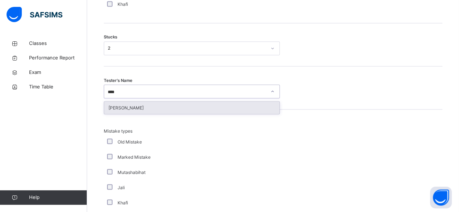
click at [136, 106] on div "IMAZ AHMED MALIK" at bounding box center [191, 108] width 175 height 12
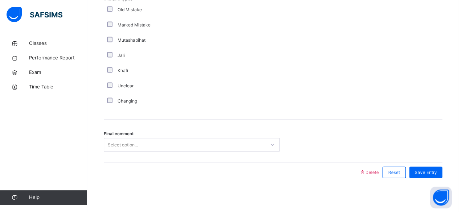
scroll to position [750, 0]
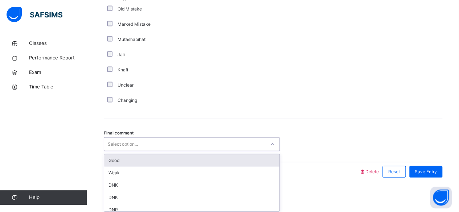
click at [179, 161] on div "Good" at bounding box center [191, 160] width 175 height 12
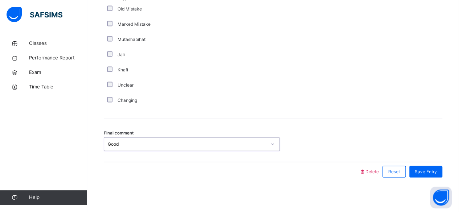
click at [426, 159] on div "Final comment option Good, selected. 0 results available. Select is focused ,ty…" at bounding box center [273, 140] width 338 height 43
click at [436, 169] on span "Save Entry" at bounding box center [425, 172] width 22 height 7
click at [436, 170] on span "Save Entry" at bounding box center [425, 172] width 22 height 7
click at [434, 175] on div "Save Entry" at bounding box center [425, 172] width 33 height 12
click at [434, 174] on div "Save Entry" at bounding box center [425, 172] width 33 height 12
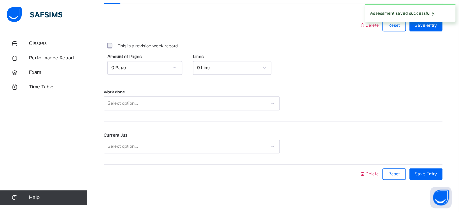
scroll to position [194, 0]
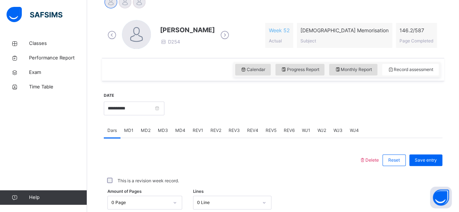
click at [351, 136] on div "WJ4" at bounding box center [354, 130] width 16 height 15
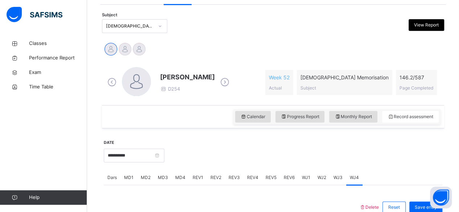
scroll to position [147, 0]
click at [354, 119] on span "Monthly Report" at bounding box center [352, 116] width 37 height 7
select select "****"
select select "*"
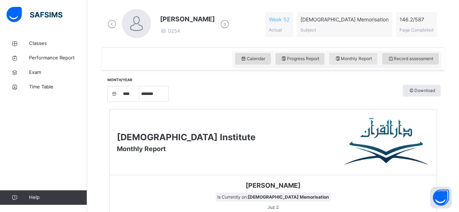
scroll to position [138, 0]
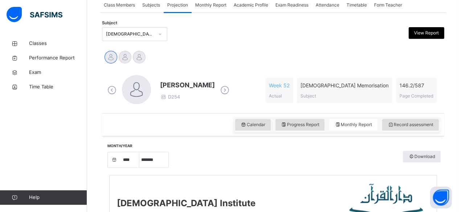
click at [390, 170] on div "Month/Year **** **** **** **** **** **** **** **** **** **** **** **** **** ***…" at bounding box center [272, 159] width 335 height 24
click at [366, 128] on div "Monthly Report" at bounding box center [353, 125] width 48 height 12
click at [416, 125] on span "Record assessment" at bounding box center [410, 124] width 46 height 7
click at [423, 127] on span "Record assessment" at bounding box center [410, 124] width 46 height 7
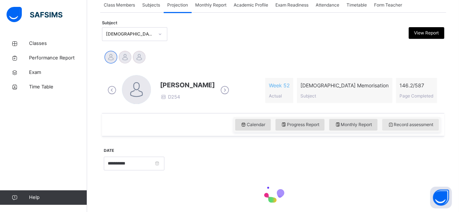
scroll to position [163, 0]
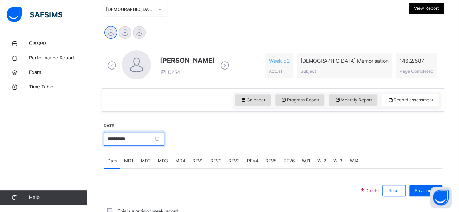
click at [133, 138] on input "**********" at bounding box center [134, 139] width 61 height 14
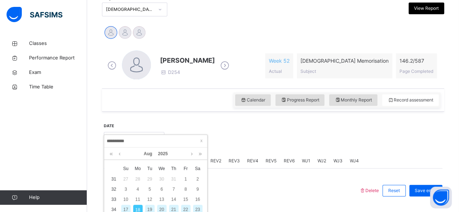
scroll to position [167, 0]
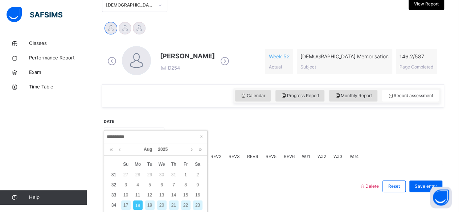
click at [112, 138] on input "**********" at bounding box center [155, 137] width 99 height 8
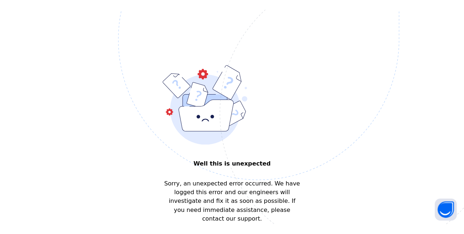
scroll to position [0, 0]
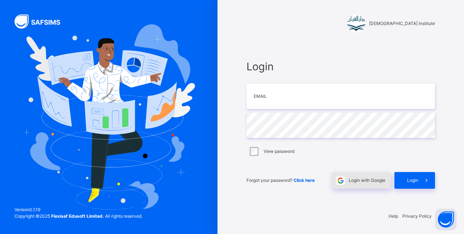
click at [361, 179] on span "Login with Google" at bounding box center [367, 180] width 37 height 7
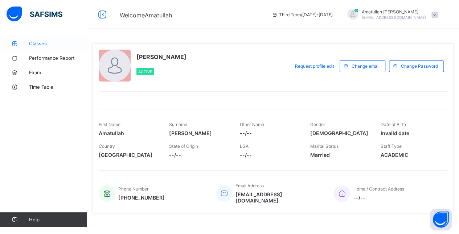
click at [50, 45] on span "Classes" at bounding box center [58, 44] width 58 height 6
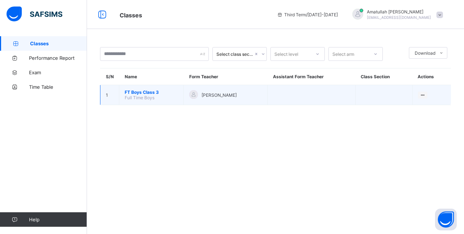
click at [182, 101] on td "FT Boys Class 3 Full Time Boys" at bounding box center [151, 95] width 65 height 20
click at [179, 99] on td "FT Boys Class 3 Full Time Boys" at bounding box center [151, 95] width 65 height 20
drag, startPoint x: 179, startPoint y: 99, endPoint x: 170, endPoint y: 99, distance: 9.1
click at [178, 99] on td "FT Boys Class 3 Full Time Boys" at bounding box center [151, 95] width 65 height 20
click at [161, 100] on td "FT Boys Class 3 Full Time Boys" at bounding box center [151, 95] width 65 height 20
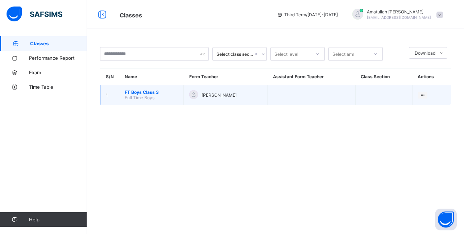
click at [161, 100] on td "FT Boys Class 3 Full Time Boys" at bounding box center [151, 95] width 65 height 20
click at [157, 98] on td "FT Boys Class 3 Full Time Boys" at bounding box center [151, 95] width 65 height 20
click at [158, 103] on td "FT Boys Class 3 Full Time Boys" at bounding box center [151, 95] width 65 height 20
click at [162, 100] on td "FT Boys Class 3 Full Time Boys" at bounding box center [151, 95] width 65 height 20
click at [165, 93] on span "FT Boys Class 3" at bounding box center [151, 92] width 53 height 5
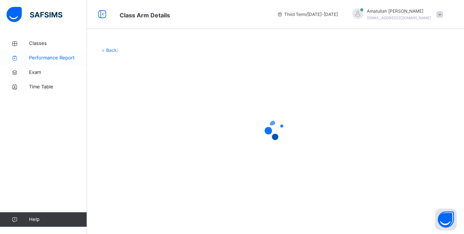
click at [49, 65] on link "Performance Report" at bounding box center [43, 58] width 87 height 15
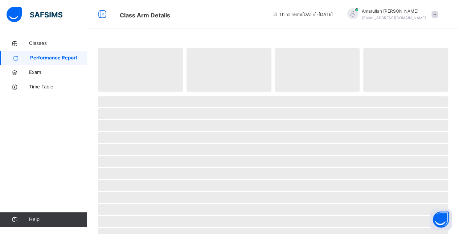
select select "****"
select select "*"
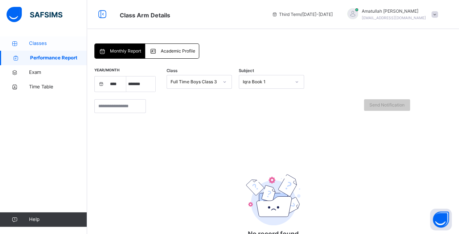
click at [29, 41] on span "Classes" at bounding box center [58, 43] width 58 height 7
click at [25, 41] on icon at bounding box center [14, 43] width 29 height 5
click at [24, 43] on icon at bounding box center [14, 43] width 29 height 5
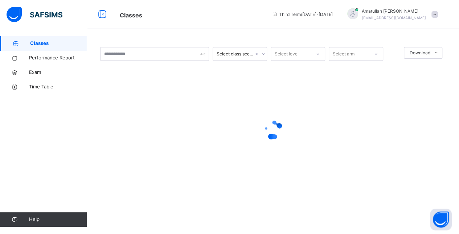
click at [24, 43] on icon at bounding box center [15, 43] width 29 height 5
click at [136, 106] on div at bounding box center [272, 130] width 345 height 138
click at [140, 111] on div at bounding box center [272, 130] width 345 height 138
click at [145, 111] on div at bounding box center [272, 130] width 345 height 138
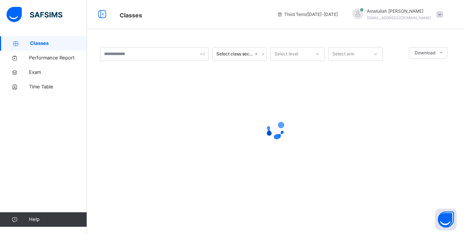
click at [137, 103] on div at bounding box center [275, 130] width 351 height 138
click at [125, 100] on div at bounding box center [275, 130] width 351 height 138
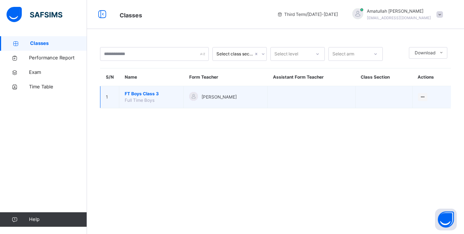
click at [149, 94] on span "FT Boys Class 3" at bounding box center [151, 94] width 53 height 7
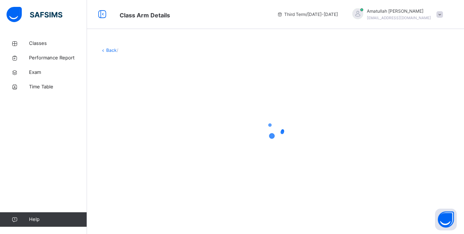
click at [157, 109] on div at bounding box center [275, 130] width 351 height 138
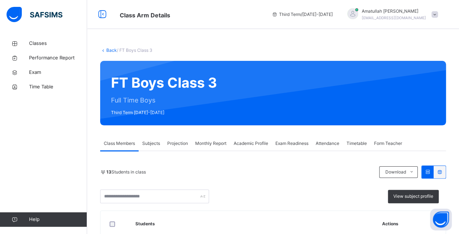
click at [178, 136] on div "Projection" at bounding box center [177, 143] width 28 height 15
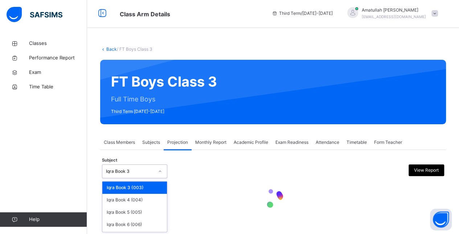
scroll to position [30, 0]
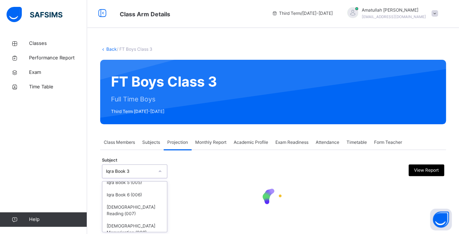
click at [113, 207] on div "Quran Reading (007)" at bounding box center [134, 210] width 65 height 19
click at [113, 207] on div at bounding box center [273, 199] width 342 height 31
click at [112, 207] on div at bounding box center [273, 199] width 342 height 31
click at [112, 205] on div at bounding box center [273, 199] width 342 height 31
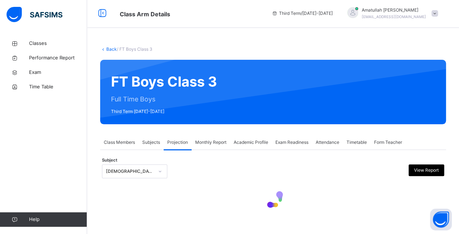
click at [110, 206] on div at bounding box center [273, 199] width 342 height 31
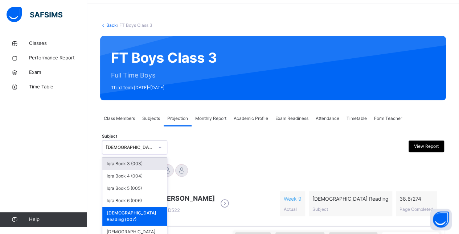
scroll to position [25, 0]
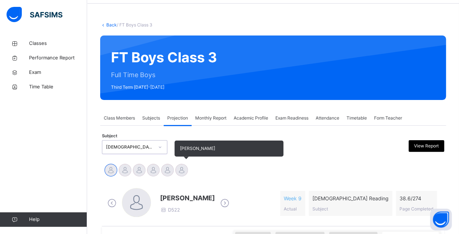
click at [186, 166] on div at bounding box center [181, 170] width 13 height 13
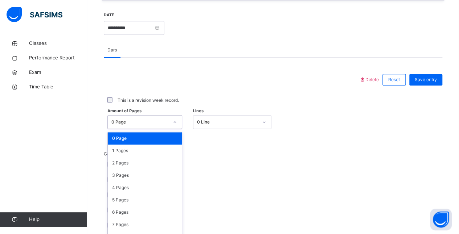
scroll to position [283, 0]
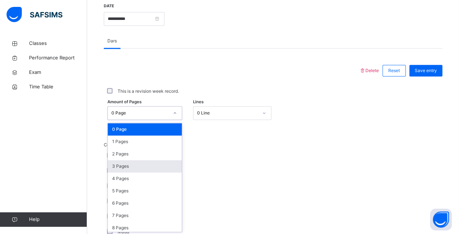
click at [121, 162] on div "3 Pages" at bounding box center [145, 166] width 74 height 12
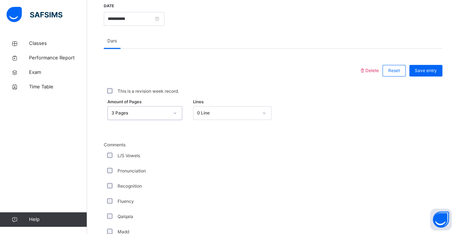
click at [111, 112] on div "3 Pages" at bounding box center [139, 113] width 57 height 7
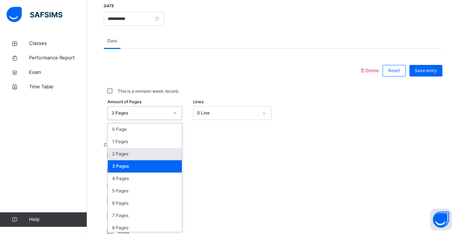
click at [116, 152] on div "2 Pages" at bounding box center [145, 154] width 74 height 12
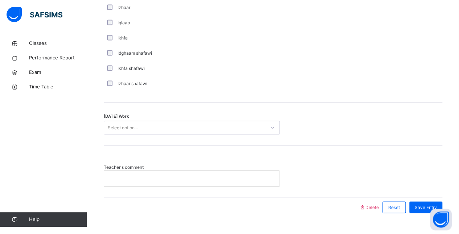
scroll to position [582, 0]
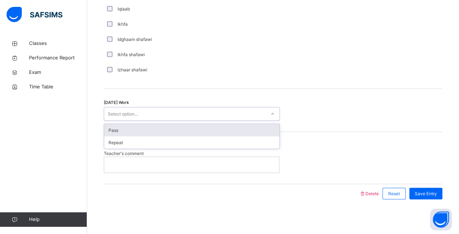
click at [110, 127] on div "Pass" at bounding box center [191, 130] width 175 height 12
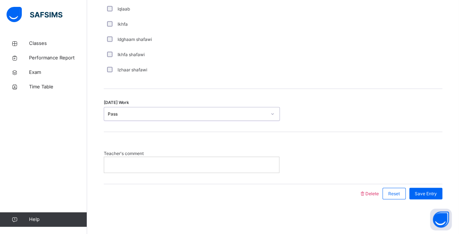
click at [111, 162] on p at bounding box center [191, 164] width 164 height 7
click at [436, 190] on span "Save Entry" at bounding box center [425, 193] width 22 height 7
click at [436, 193] on span "Save Entry" at bounding box center [425, 193] width 22 height 7
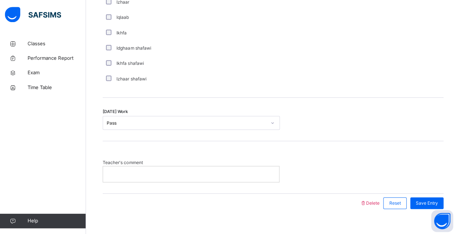
scroll to position [571, 0]
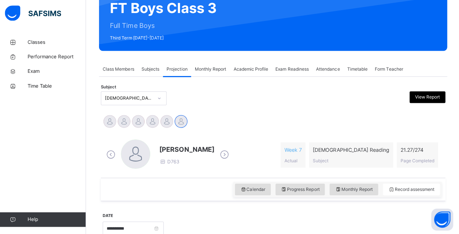
scroll to position [83, 0]
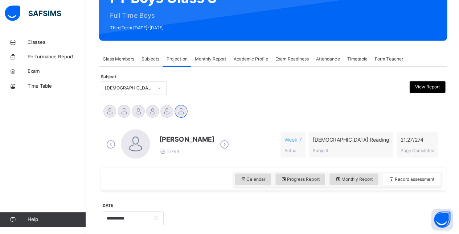
click at [316, 80] on div "Subject Quran Reading (007) View Report" at bounding box center [273, 89] width 342 height 21
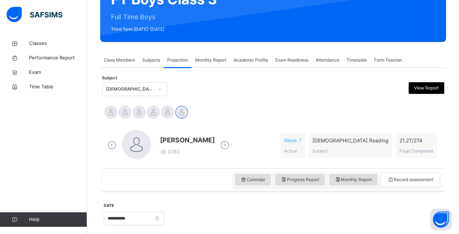
click at [223, 59] on span "Monthly Report" at bounding box center [210, 60] width 31 height 7
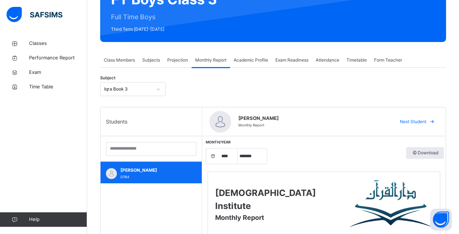
click at [168, 178] on div "Khadijah Doughan D764" at bounding box center [152, 173] width 65 height 13
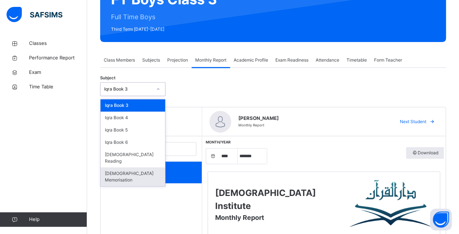
click at [135, 169] on div "[DEMOGRAPHIC_DATA] Memorisation" at bounding box center [132, 176] width 65 height 19
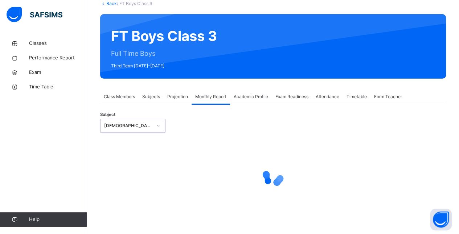
select select "****"
select select "*"
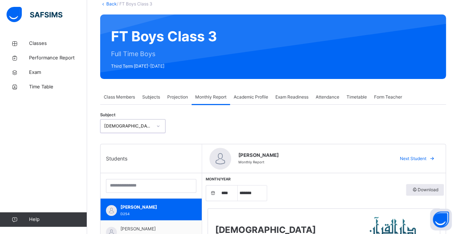
scroll to position [45, 0]
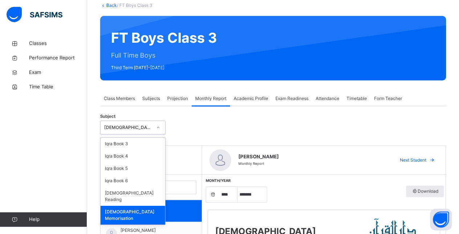
click at [212, 132] on div "Subject option Quran Memorisation, selected. option Quran Memorisation focused,…" at bounding box center [272, 127] width 345 height 21
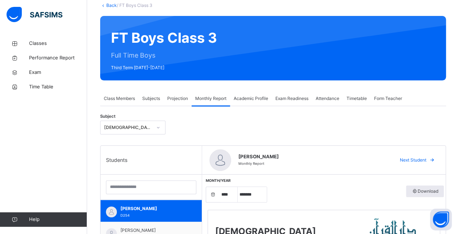
click at [176, 103] on div "Projection" at bounding box center [177, 98] width 28 height 15
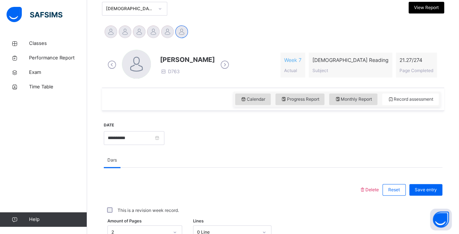
scroll to position [155, 0]
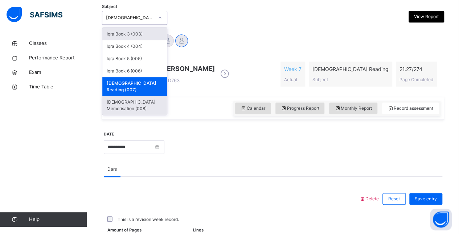
click at [146, 96] on div "[DEMOGRAPHIC_DATA] Memorisation (008)" at bounding box center [134, 105] width 65 height 19
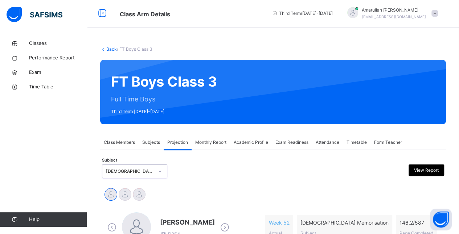
scroll to position [145, 0]
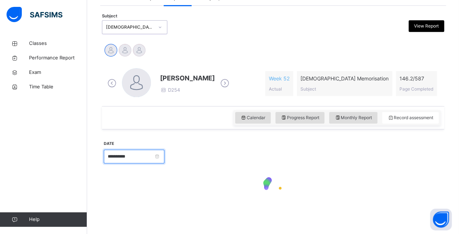
click at [150, 156] on input "**********" at bounding box center [134, 157] width 61 height 14
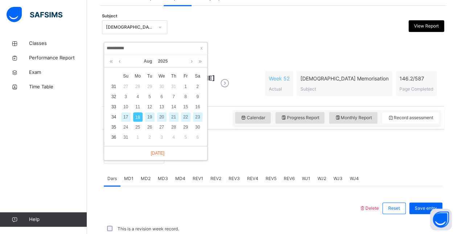
click at [187, 106] on div "15" at bounding box center [185, 106] width 9 height 9
click at [190, 108] on div "Calendar Progress Report Monthly Report Record assessment" at bounding box center [273, 117] width 342 height 23
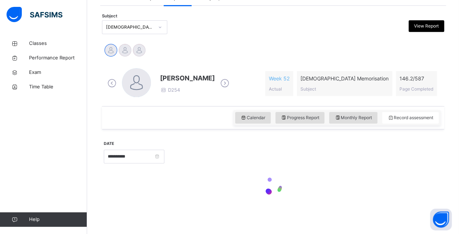
type input "**********"
click at [189, 104] on div "Abubakr Adem Ali D254 Week 52 Actual Quran Memorisation Subject 146.2 / 587 Pag…" at bounding box center [273, 83] width 342 height 45
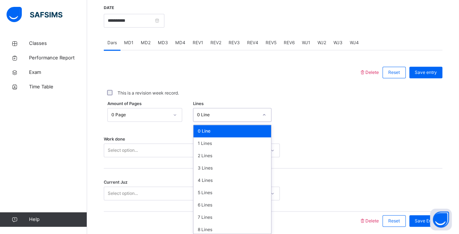
scroll to position [283, 0]
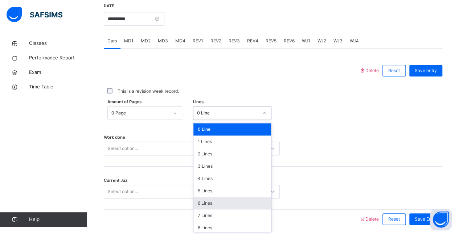
click at [206, 202] on div "6 Lines" at bounding box center [232, 203] width 78 height 12
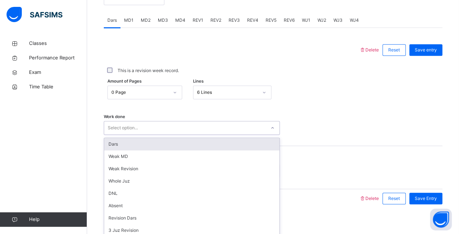
scroll to position [309, 0]
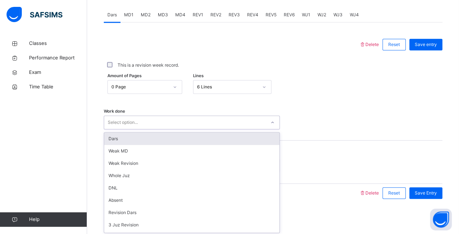
click at [207, 139] on div "Dars" at bounding box center [191, 139] width 175 height 12
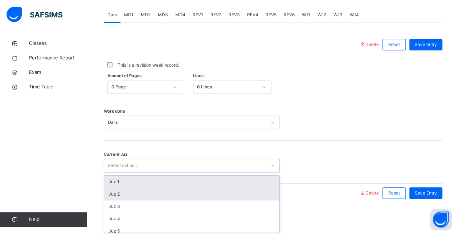
click at [189, 196] on div "Juz 2" at bounding box center [191, 194] width 175 height 12
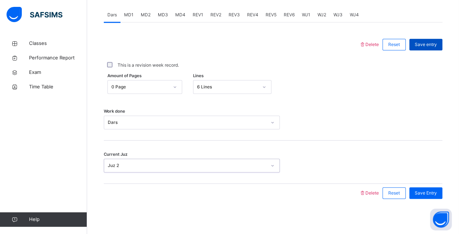
click at [436, 44] on span "Save entry" at bounding box center [425, 44] width 22 height 7
click at [438, 78] on div "Amount of Pages 0 Page Lines 6" at bounding box center [273, 86] width 338 height 21
click at [352, 15] on span "WJ4" at bounding box center [353, 15] width 9 height 7
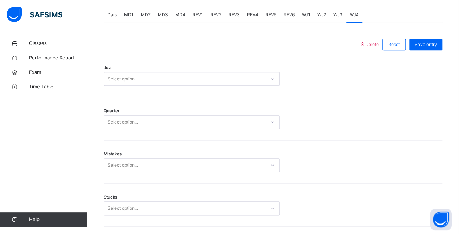
click at [340, 13] on span "WJ3" at bounding box center [337, 15] width 9 height 7
click at [319, 13] on span "WJ2" at bounding box center [321, 15] width 9 height 7
click at [302, 14] on span "WJ1" at bounding box center [306, 15] width 8 height 7
click at [291, 15] on span "REV6" at bounding box center [288, 15] width 11 height 7
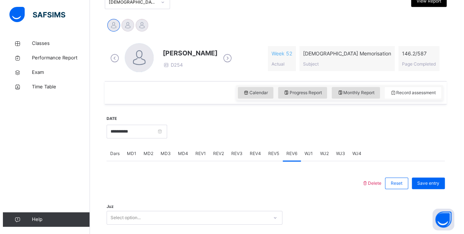
scroll to position [166, 0]
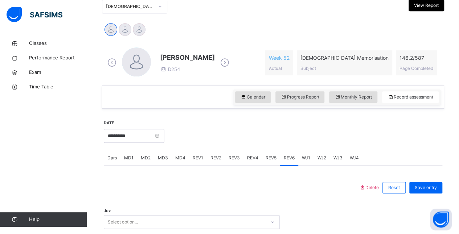
click at [436, 6] on span "View Report" at bounding box center [426, 5] width 25 height 7
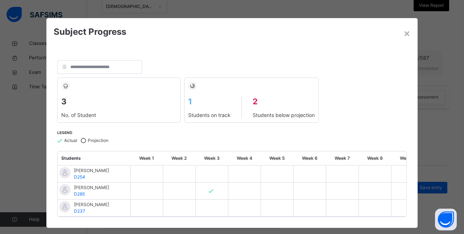
click at [286, 35] on span "Subject Progress" at bounding box center [232, 31] width 357 height 13
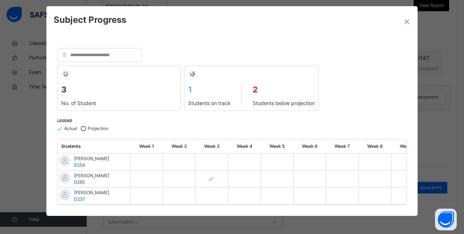
scroll to position [17, 0]
click at [192, 84] on span "1" at bounding box center [209, 90] width 42 height 12
click at [254, 84] on span "2" at bounding box center [284, 90] width 62 height 12
click at [400, 202] on div "Students Week 1 Week 2 Week 3 Week 4 Week 5 Week 6 Week 7 Week 8 Week 9 Week 10…" at bounding box center [232, 172] width 349 height 65
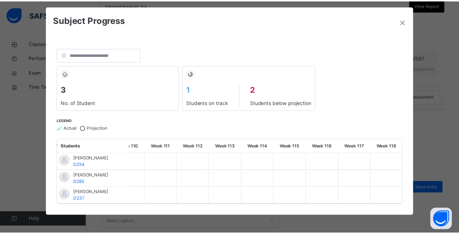
scroll to position [0, 3597]
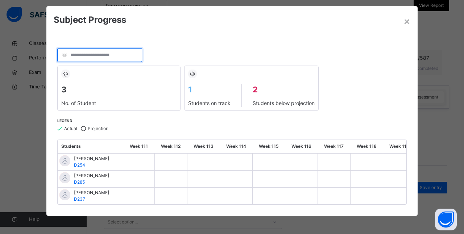
click at [91, 48] on input "search" at bounding box center [99, 55] width 85 height 14
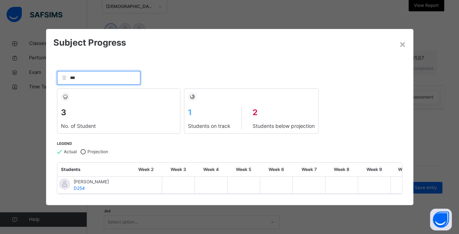
scroll to position [0, 0]
type input "***"
click at [182, 180] on div at bounding box center [178, 185] width 32 height 17
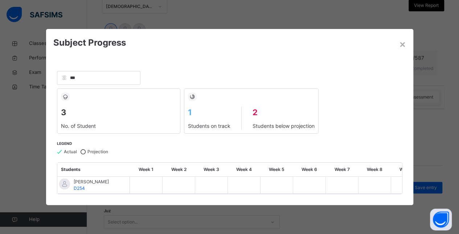
click at [182, 180] on div at bounding box center [178, 185] width 32 height 17
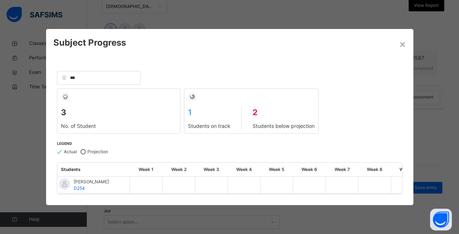
click at [83, 149] on img at bounding box center [82, 151] width 5 height 5
click at [62, 96] on icon at bounding box center [65, 97] width 7 height 8
click at [400, 41] on div "×" at bounding box center [402, 43] width 7 height 15
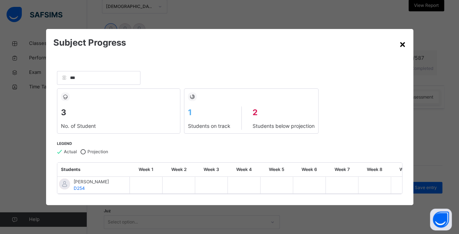
click at [400, 41] on div "Abubakr Adem Ali D254 Week 52 Actual Quran Memorisation Subject 146.2 / 587 Pag…" at bounding box center [273, 62] width 342 height 45
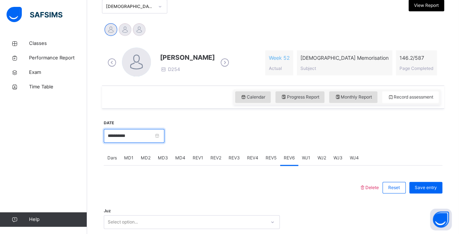
click at [145, 134] on input "**********" at bounding box center [134, 136] width 61 height 14
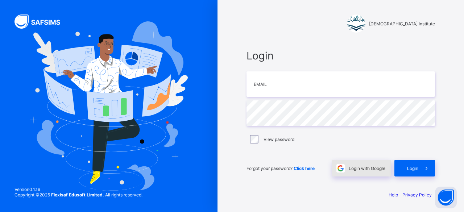
click at [358, 165] on div "Login with Google" at bounding box center [361, 168] width 59 height 17
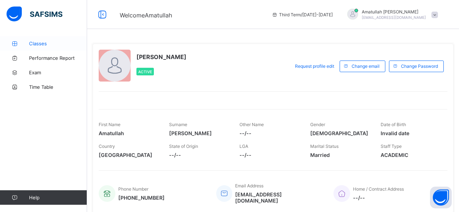
drag, startPoint x: 0, startPoint y: 0, endPoint x: 28, endPoint y: 42, distance: 51.0
click at [28, 42] on icon at bounding box center [14, 43] width 29 height 5
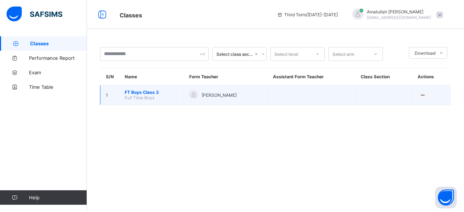
click at [143, 92] on span "FT Boys Class 3" at bounding box center [151, 92] width 53 height 5
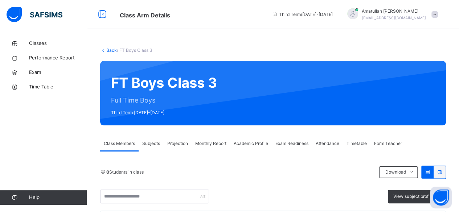
click at [172, 141] on span "Projection" at bounding box center [177, 143] width 21 height 7
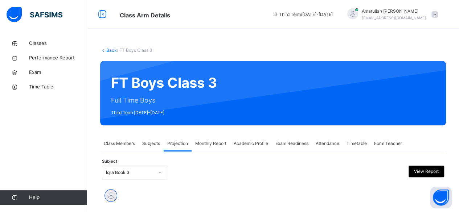
scroll to position [36, 0]
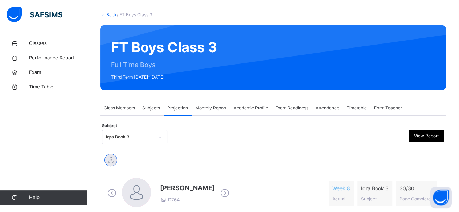
click at [127, 138] on div "Iqra Book 3" at bounding box center [127, 137] width 51 height 11
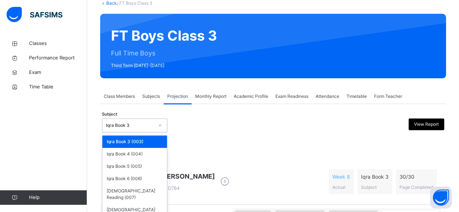
scroll to position [47, 0]
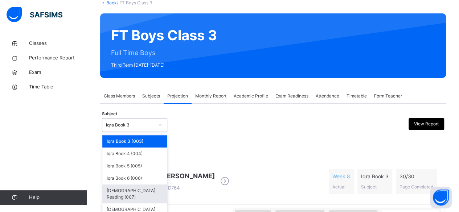
click at [137, 189] on div "[DEMOGRAPHIC_DATA] Reading (007)" at bounding box center [134, 194] width 65 height 19
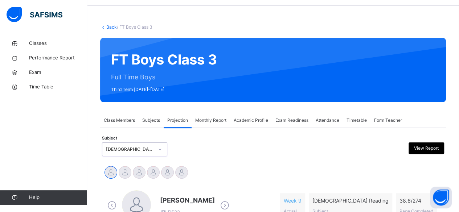
scroll to position [105, 0]
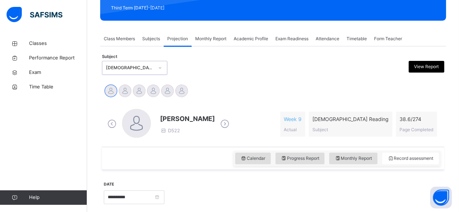
click at [218, 127] on icon at bounding box center [224, 124] width 13 height 11
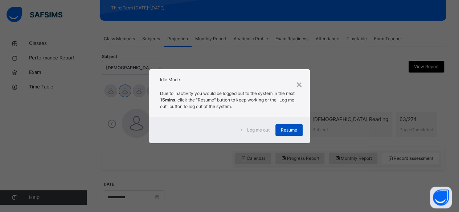
click at [294, 132] on span "Resume" at bounding box center [289, 130] width 16 height 7
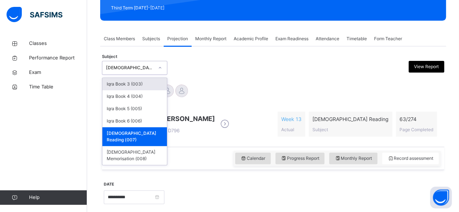
click at [118, 84] on div "Iqra Book 3 (003)" at bounding box center [134, 84] width 65 height 12
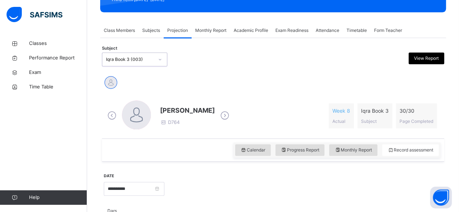
scroll to position [113, 0]
click at [106, 59] on div "Iqra Book 3 (003)" at bounding box center [130, 59] width 48 height 7
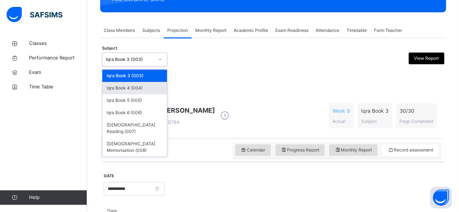
click at [113, 84] on div "Iqra Book 4 (004)" at bounding box center [134, 88] width 65 height 12
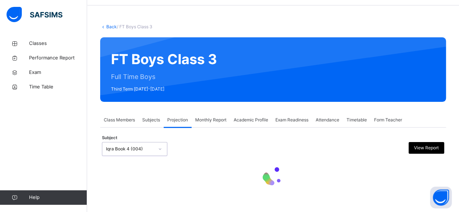
scroll to position [23, 0]
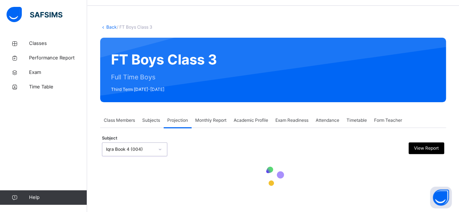
click at [109, 92] on div "FT Boys Class 3 Full Time Boys Third Term [DATE]-[DATE]" at bounding box center [272, 70] width 345 height 65
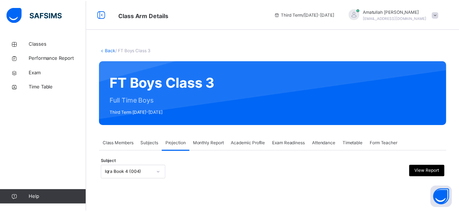
scroll to position [44, 0]
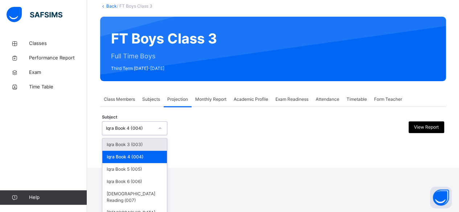
click at [116, 150] on div "Iqra Book 3 (003)" at bounding box center [134, 144] width 65 height 12
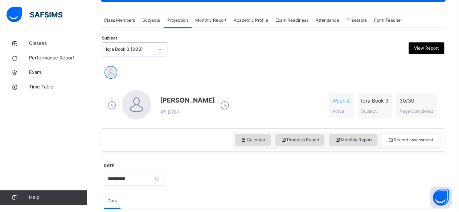
scroll to position [124, 0]
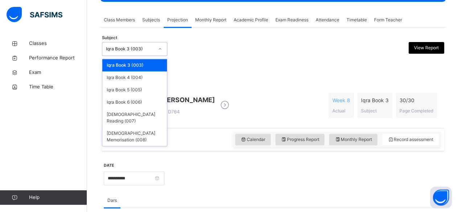
click at [161, 50] on icon at bounding box center [160, 48] width 4 height 7
